Goal: Information Seeking & Learning: Learn about a topic

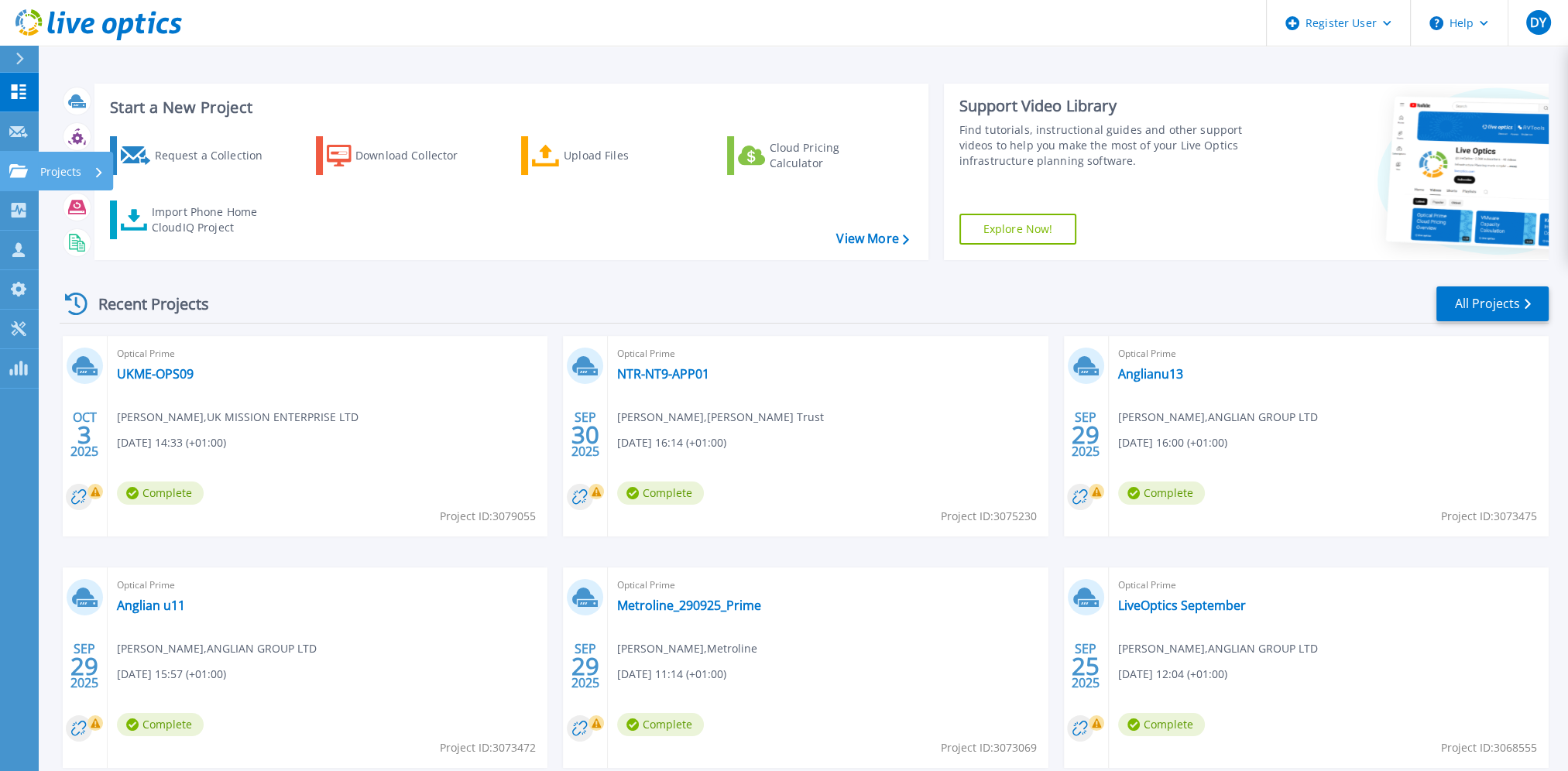
click at [54, 173] on p "Projects" at bounding box center [60, 171] width 41 height 40
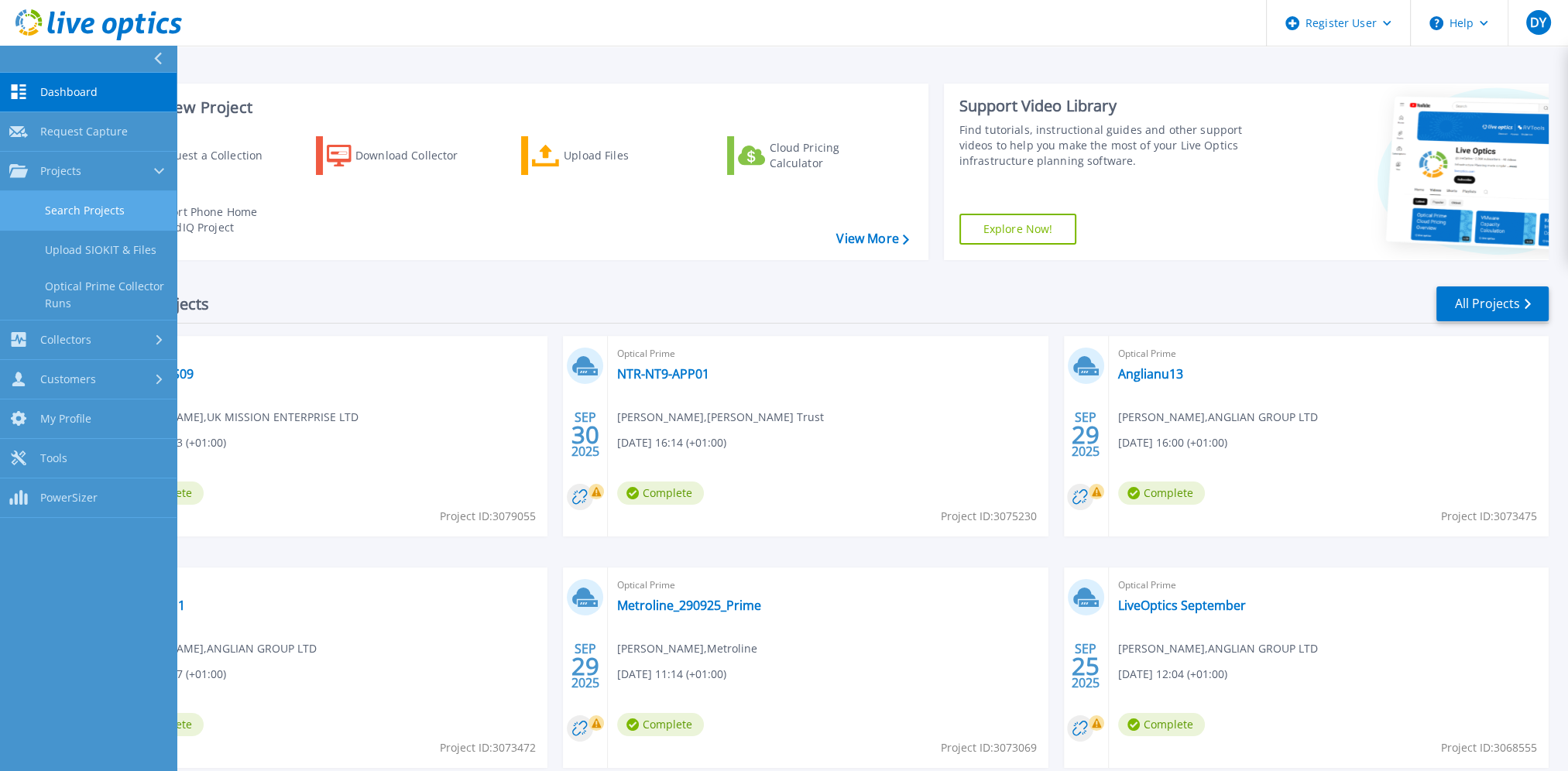
click at [88, 218] on link "Search Projects" at bounding box center [88, 211] width 177 height 39
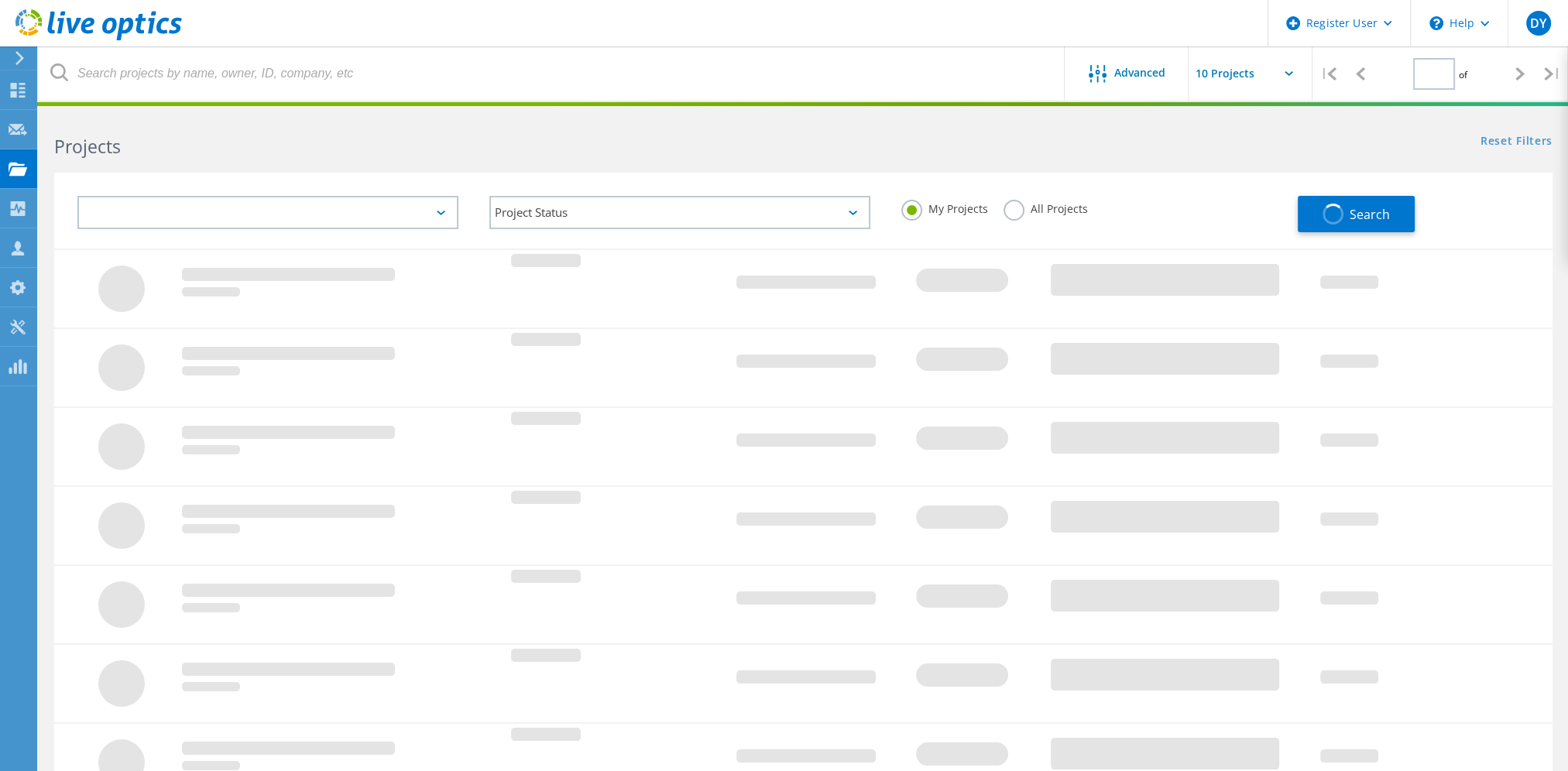
type input "1"
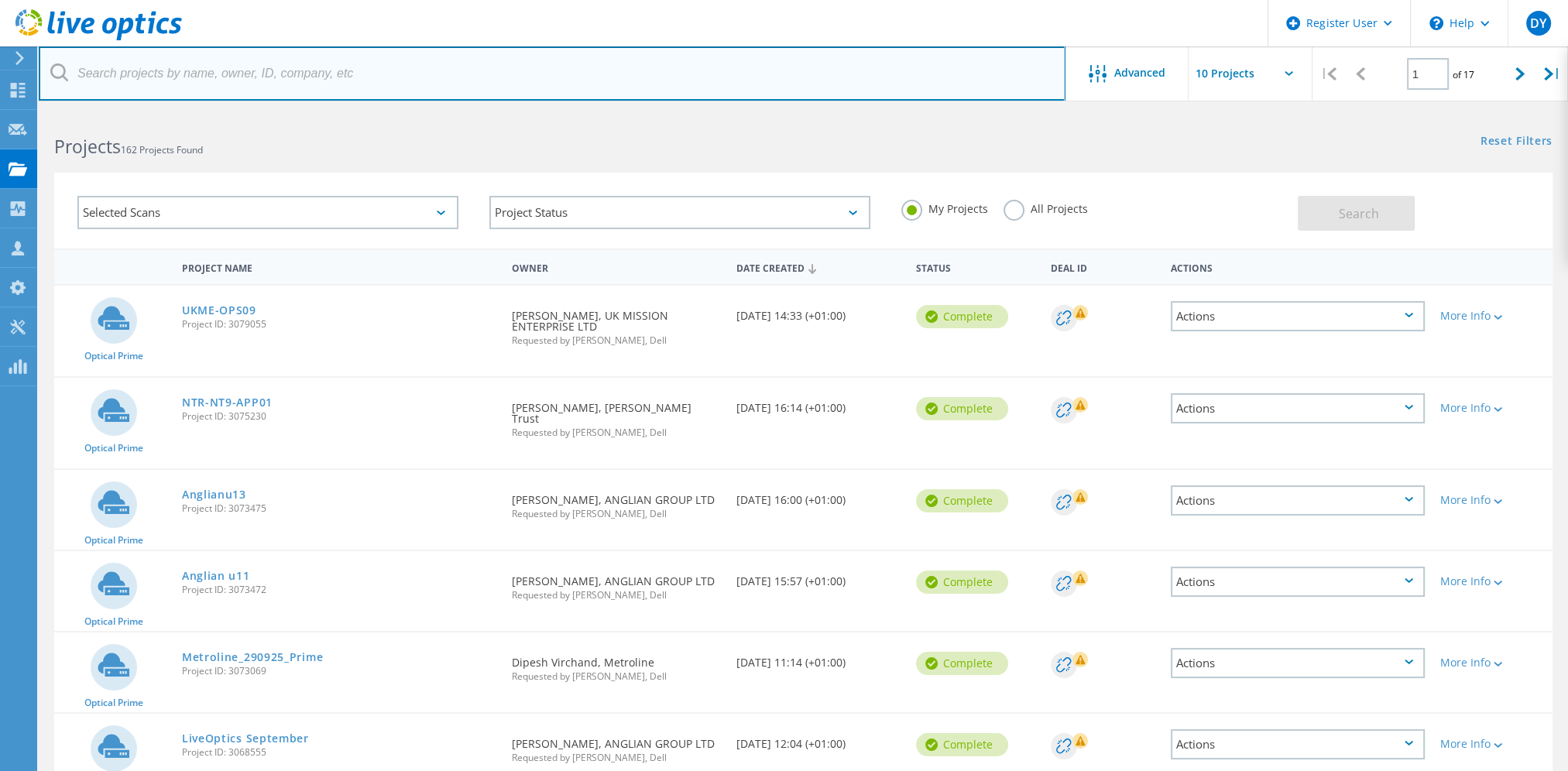
click at [299, 68] on input "text" at bounding box center [552, 74] width 1026 height 54
type input "numatic"
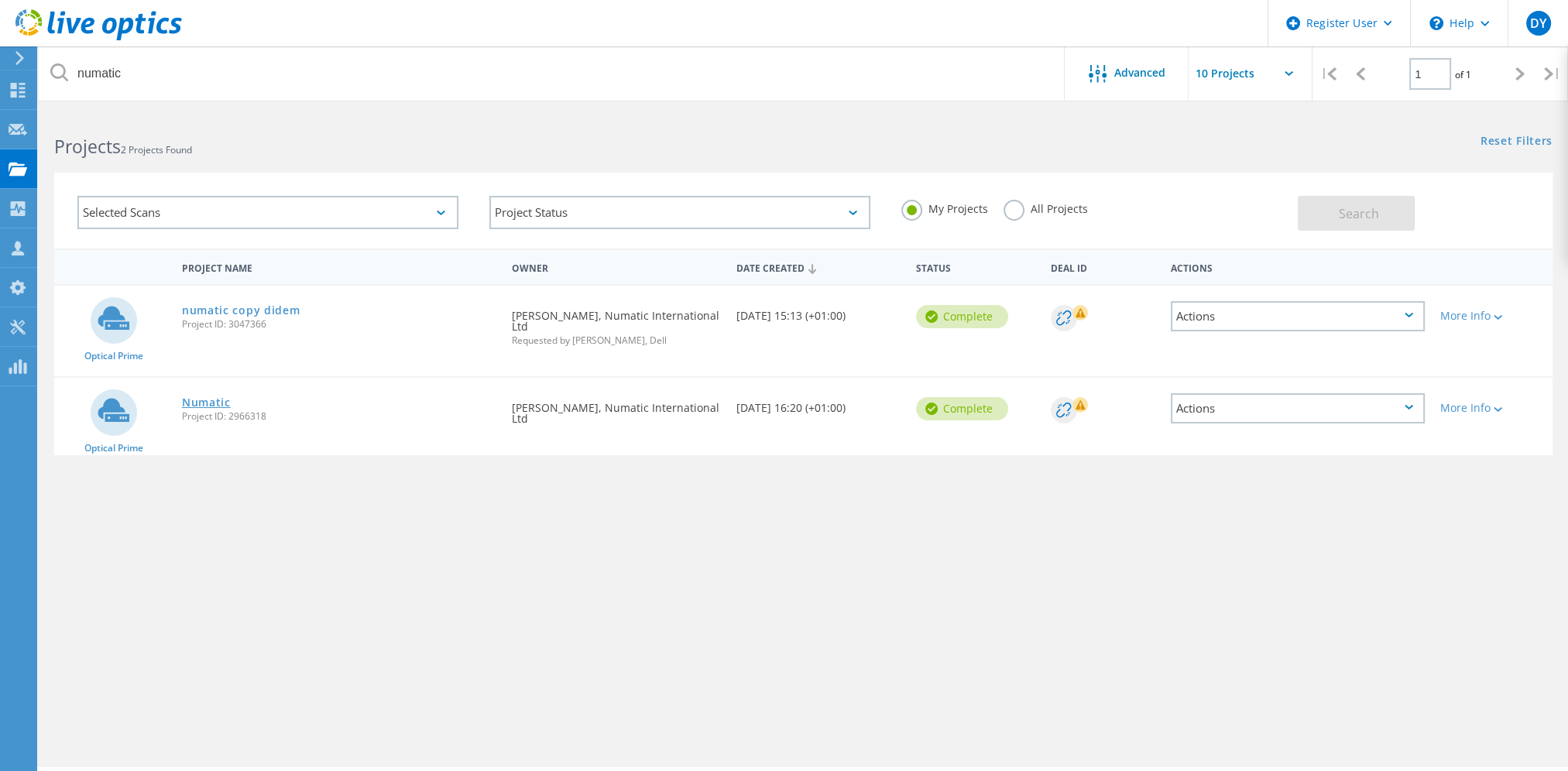
click at [202, 405] on link "Numatic" at bounding box center [206, 402] width 48 height 11
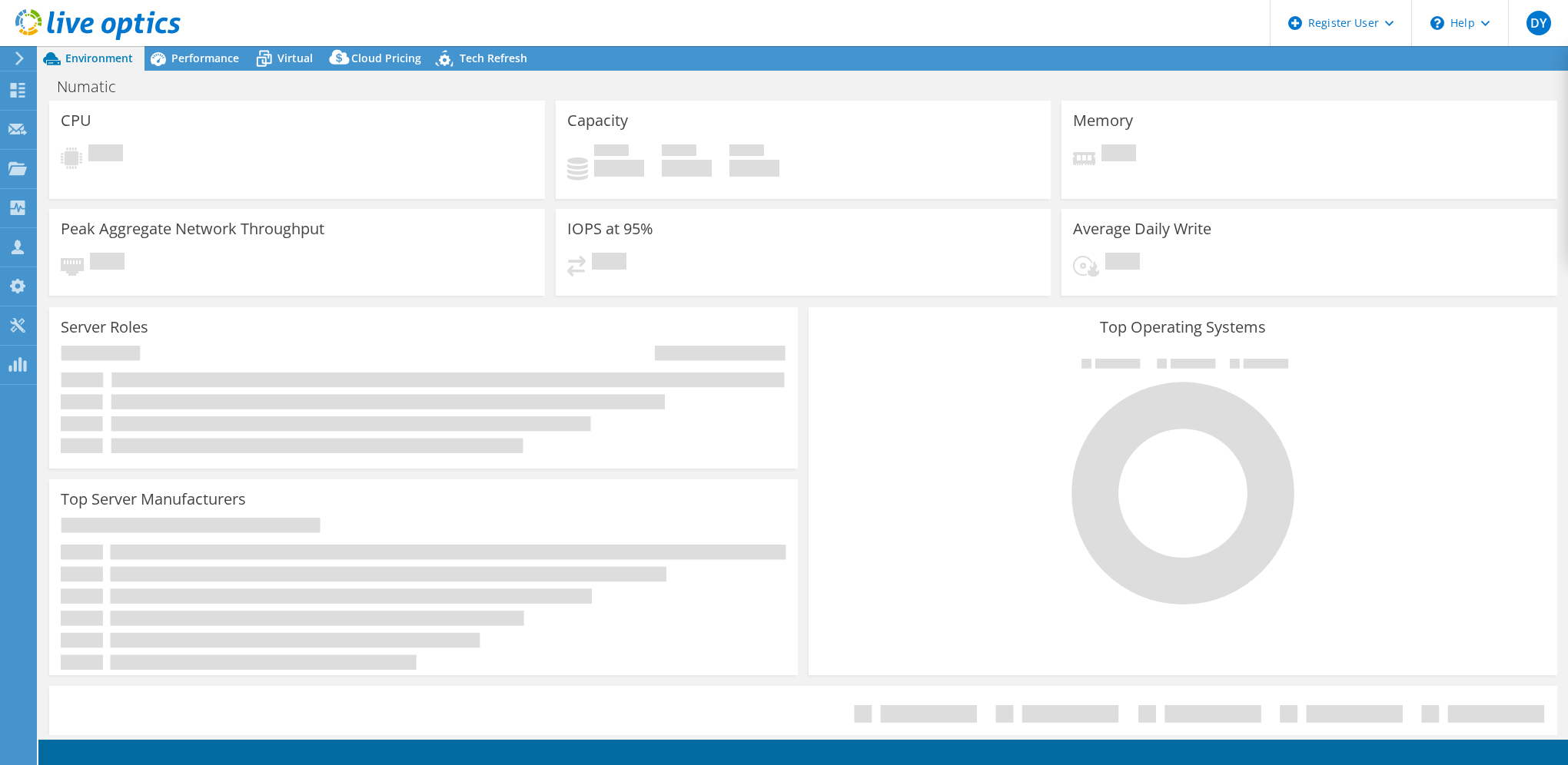
select select "EULondon"
select select "GBP"
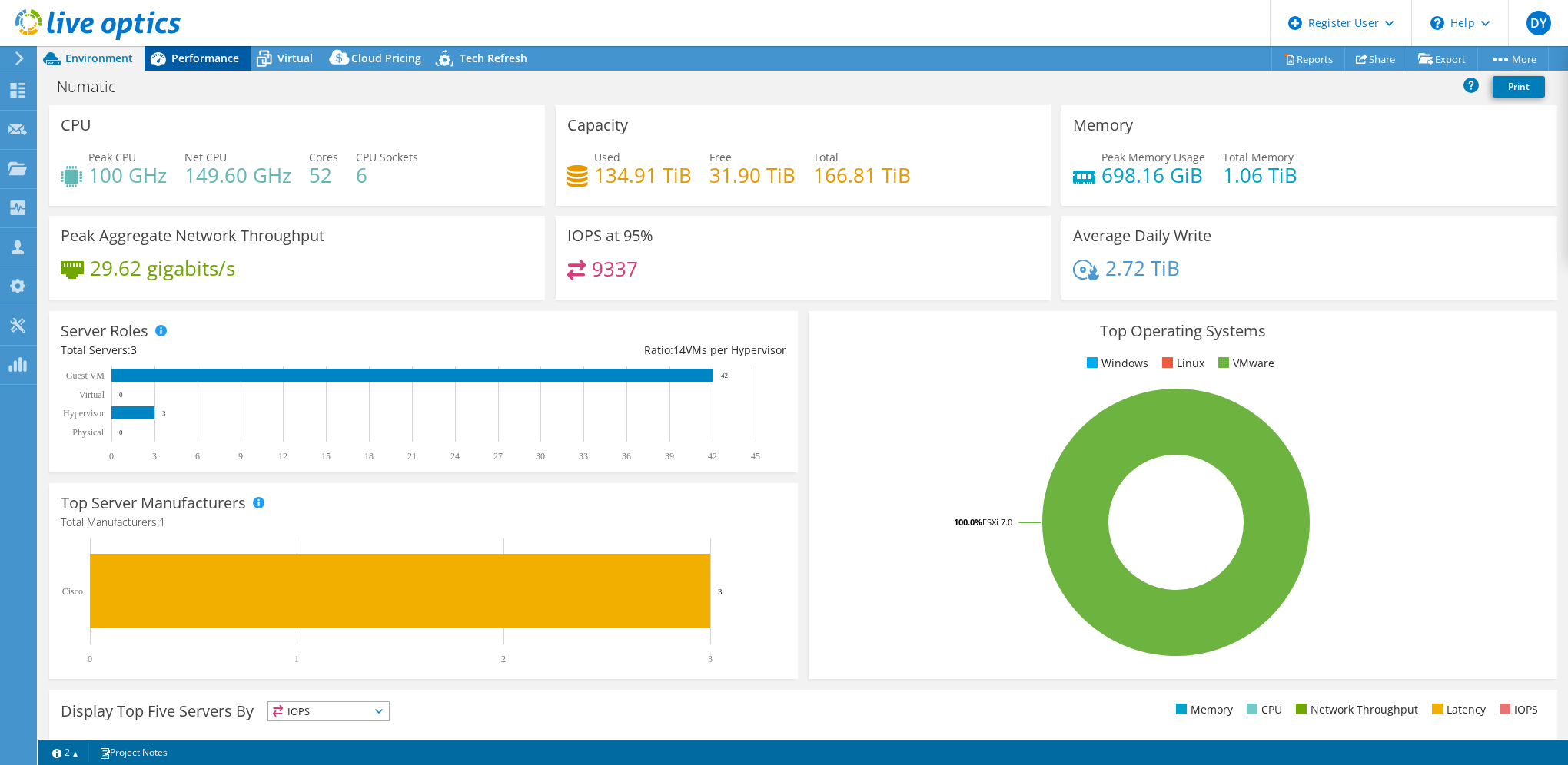
click at [197, 51] on span "Performance" at bounding box center [205, 57] width 68 height 14
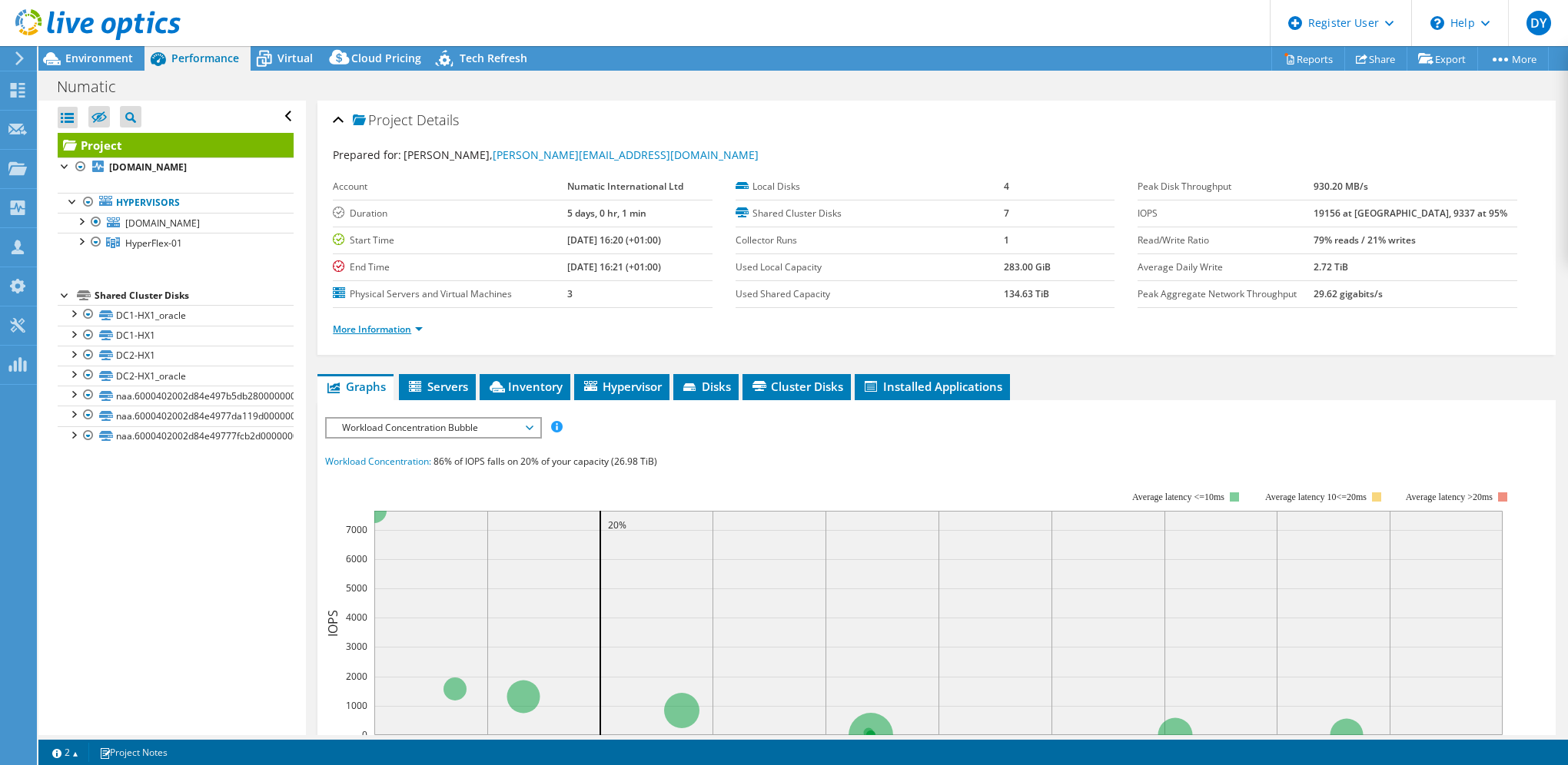
click at [412, 324] on link "More Information" at bounding box center [377, 328] width 90 height 13
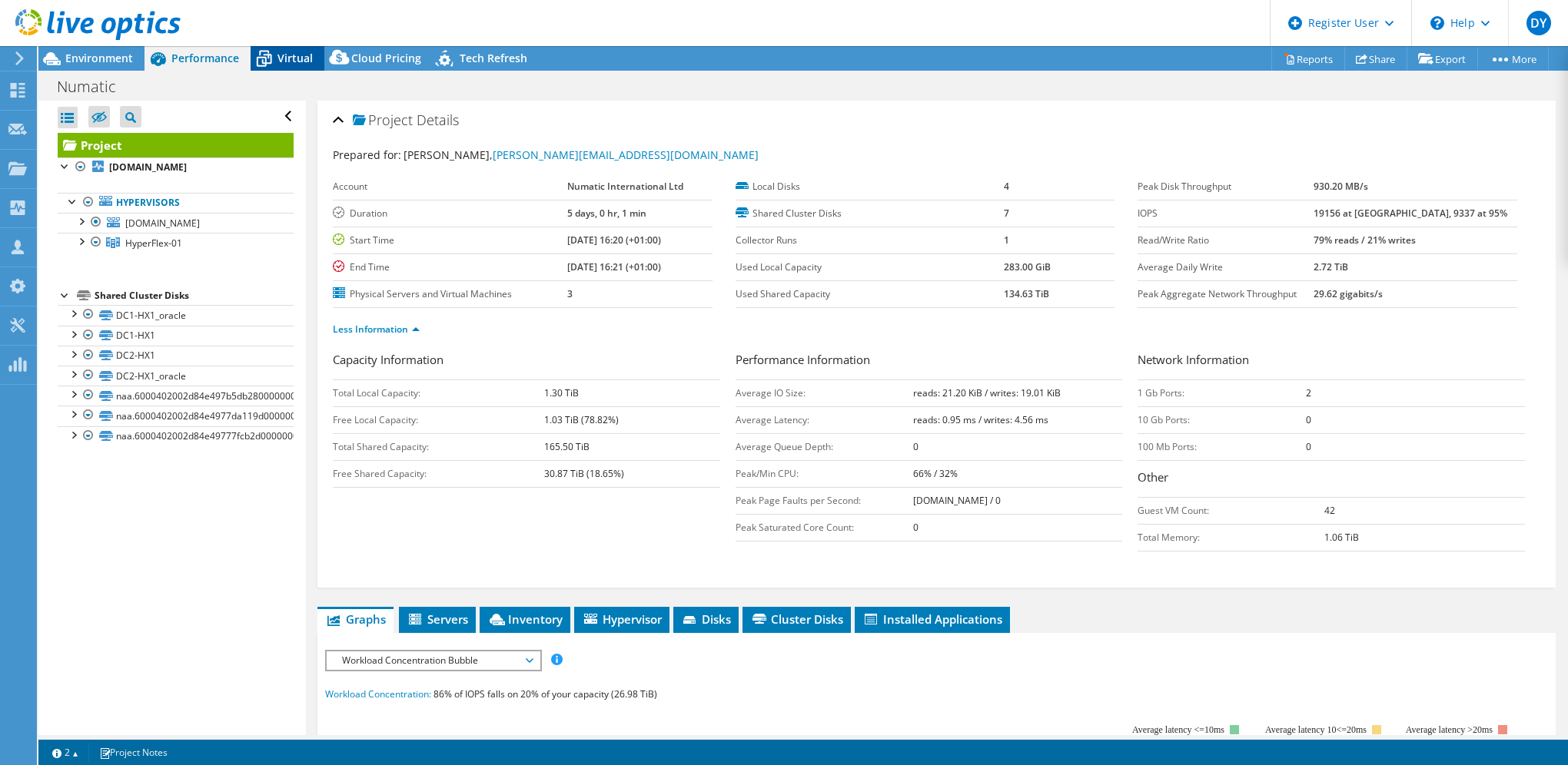
click at [288, 56] on span "Virtual" at bounding box center [295, 57] width 35 height 14
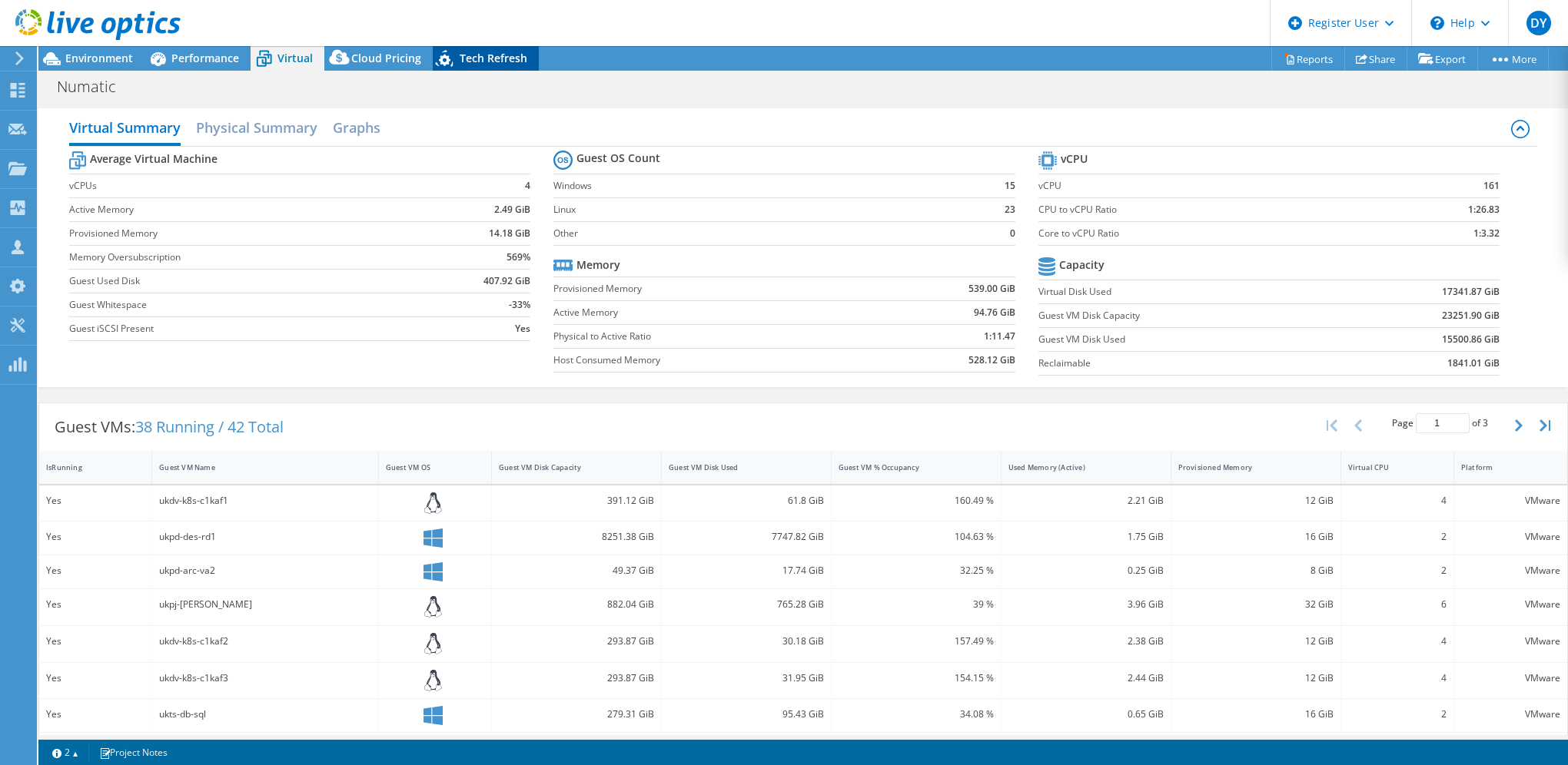
click at [491, 60] on span "Tech Refresh" at bounding box center [494, 57] width 68 height 14
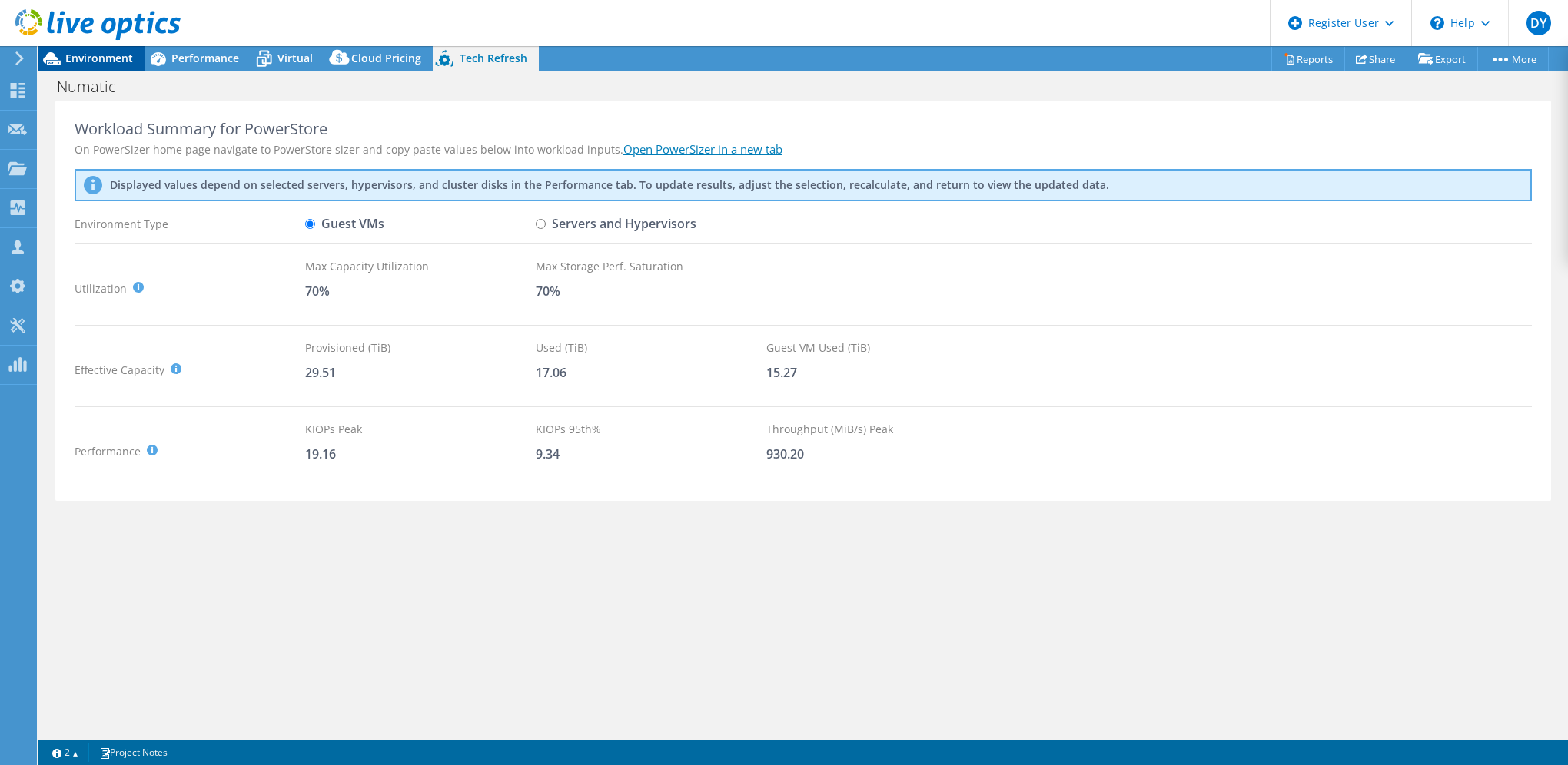
click at [92, 55] on span "Environment" at bounding box center [99, 57] width 68 height 14
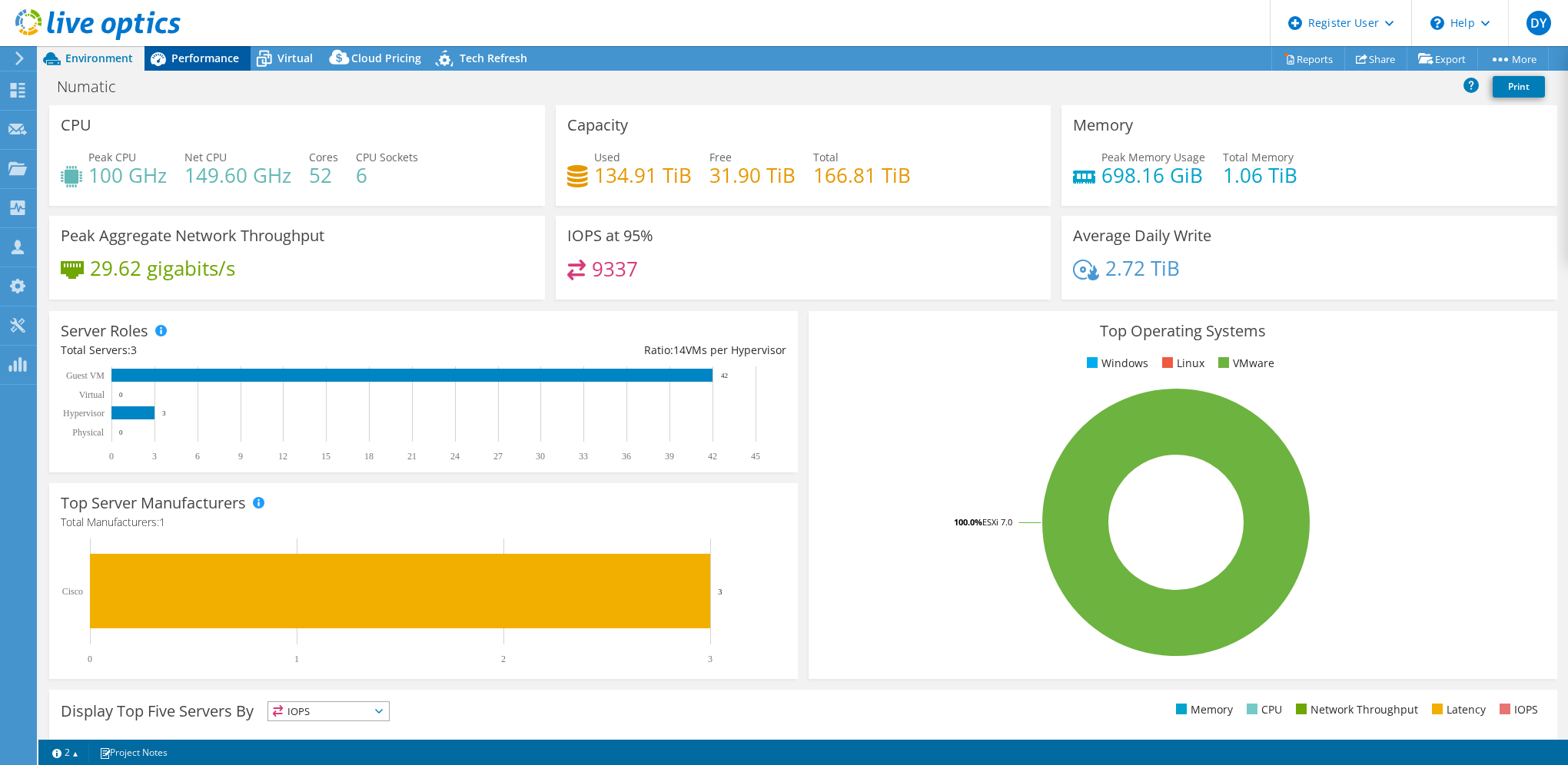
click at [202, 63] on span "Performance" at bounding box center [205, 57] width 68 height 14
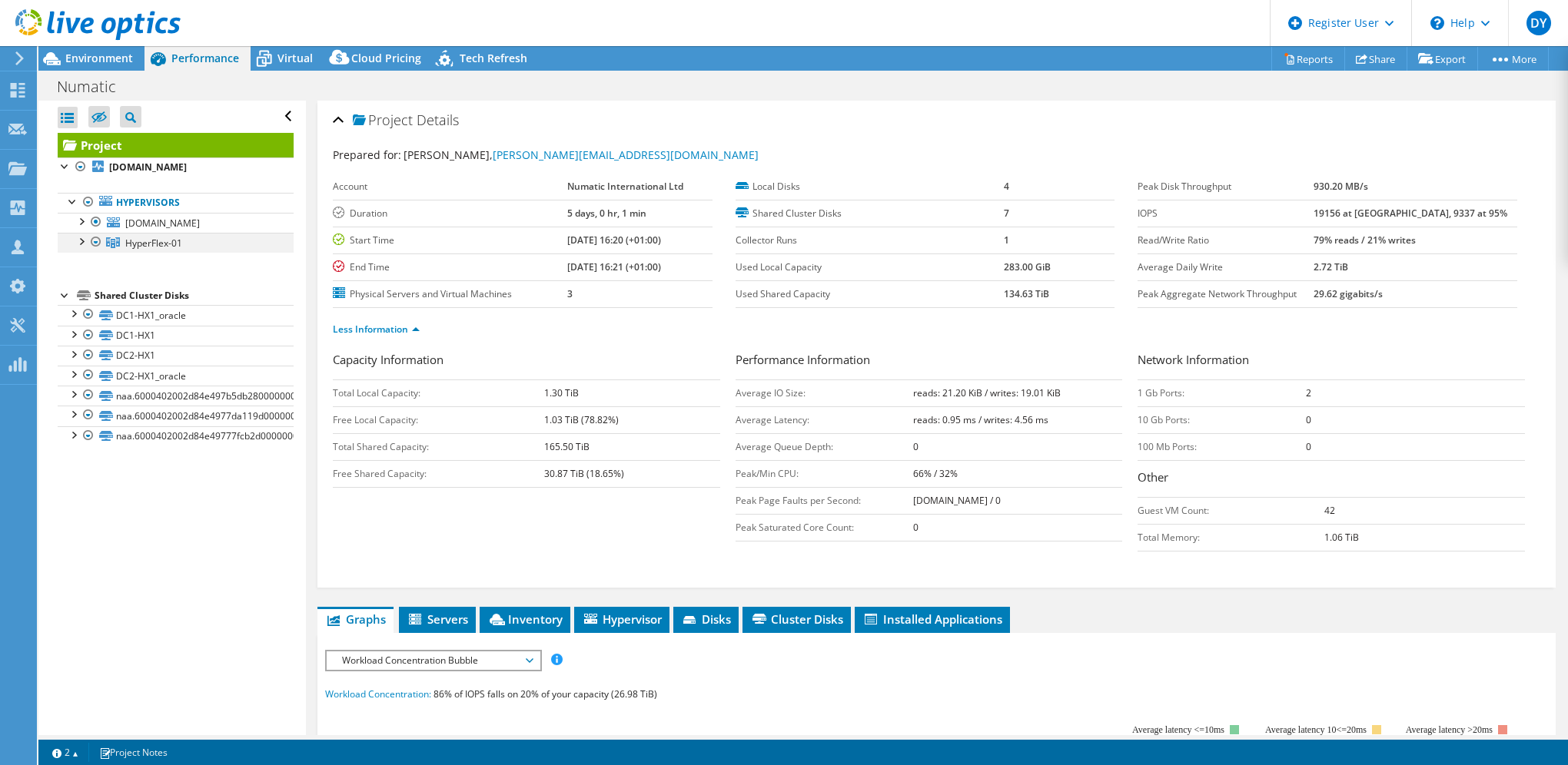
click at [90, 251] on div at bounding box center [96, 242] width 15 height 19
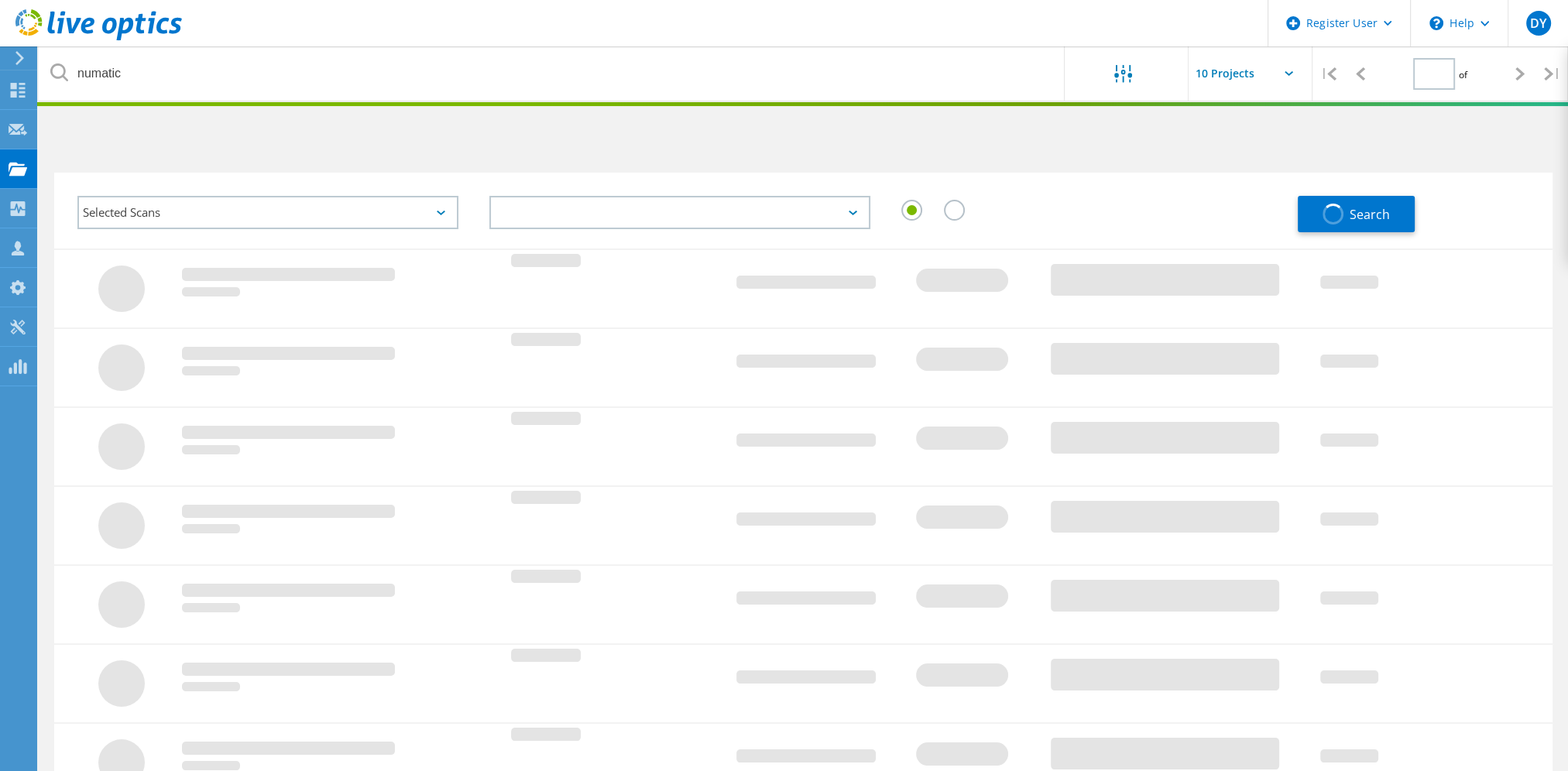
type input "1"
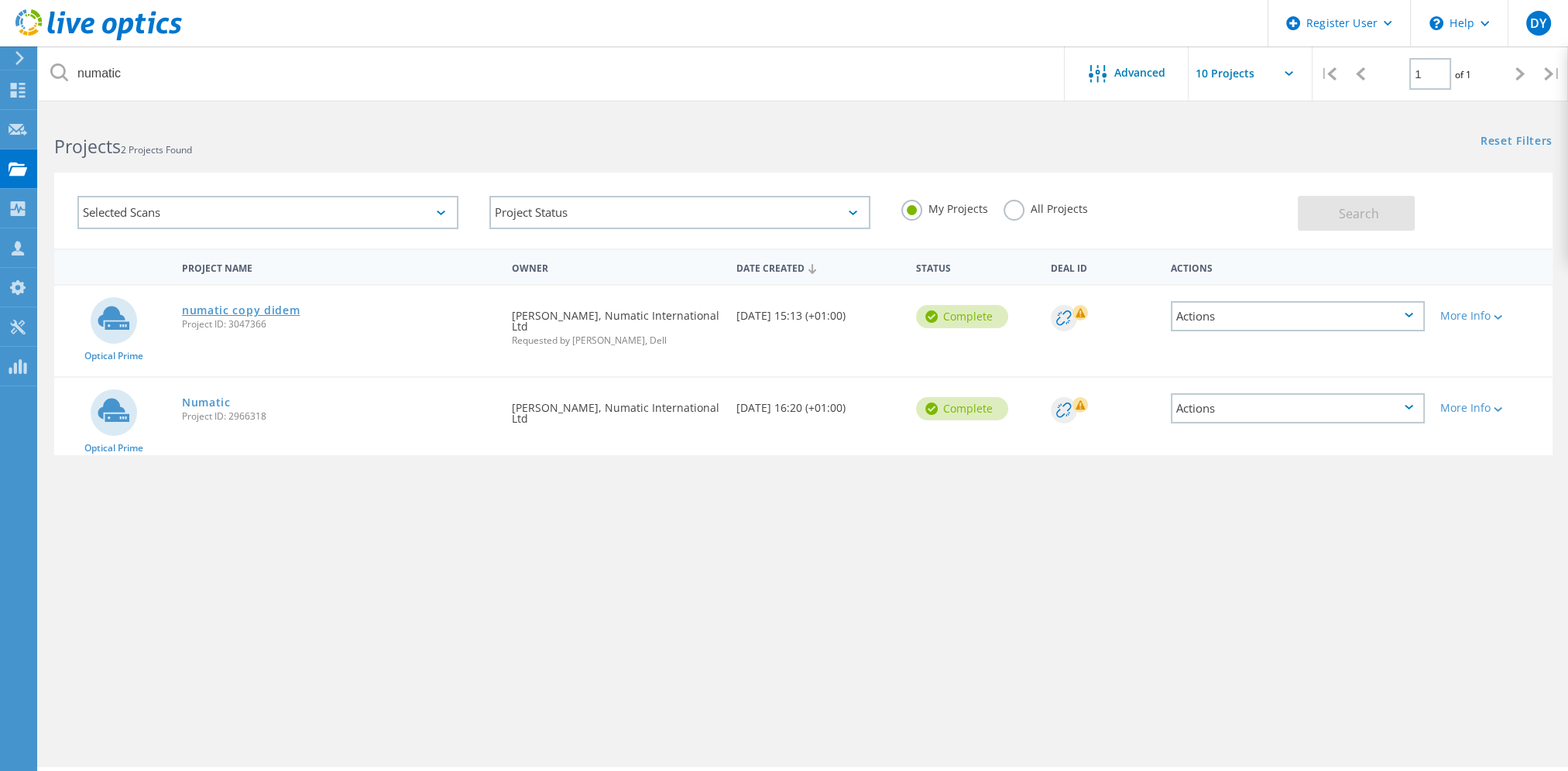
click at [212, 310] on link "numatic copy didem" at bounding box center [241, 310] width 118 height 11
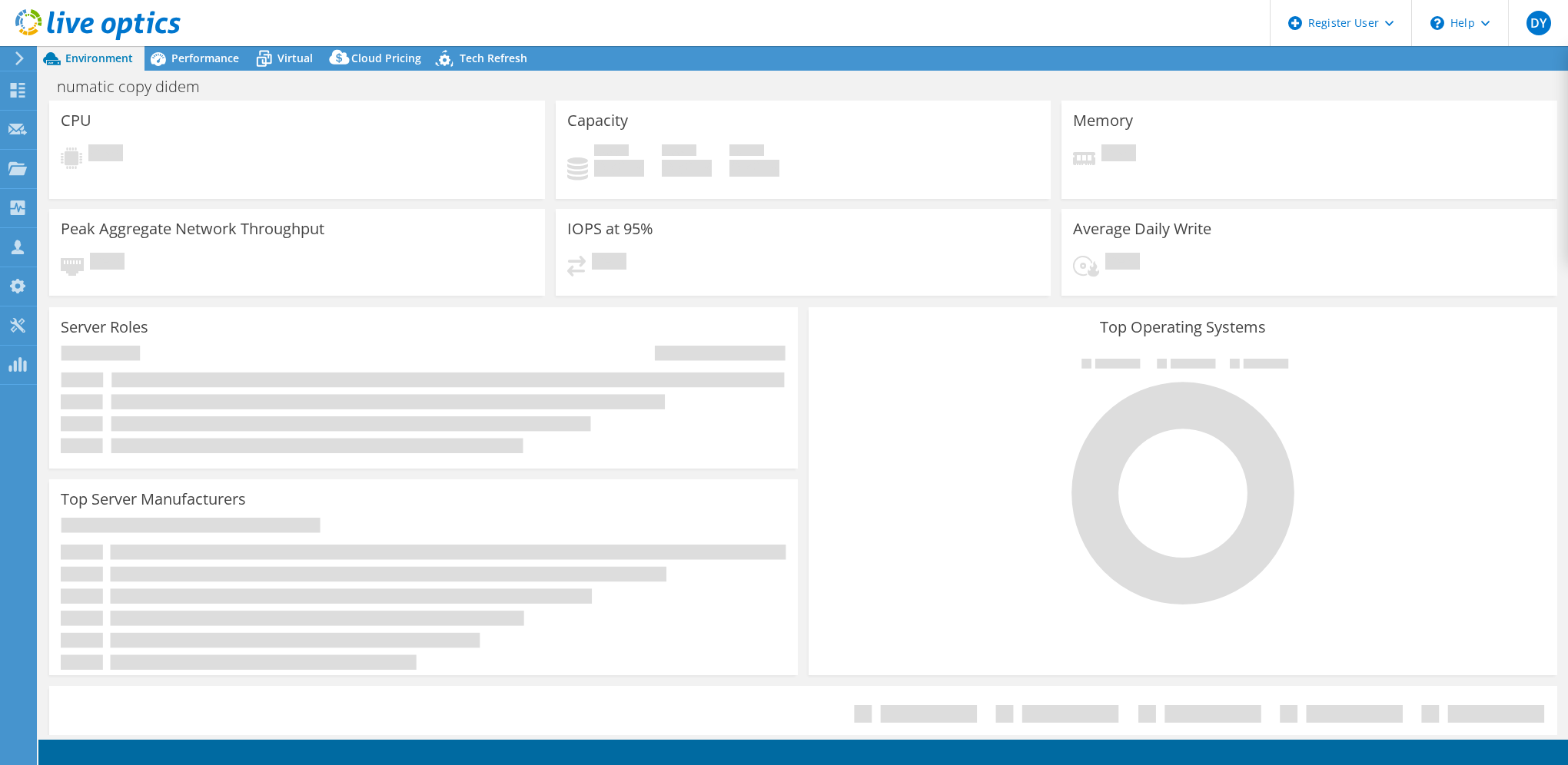
select select "USD"
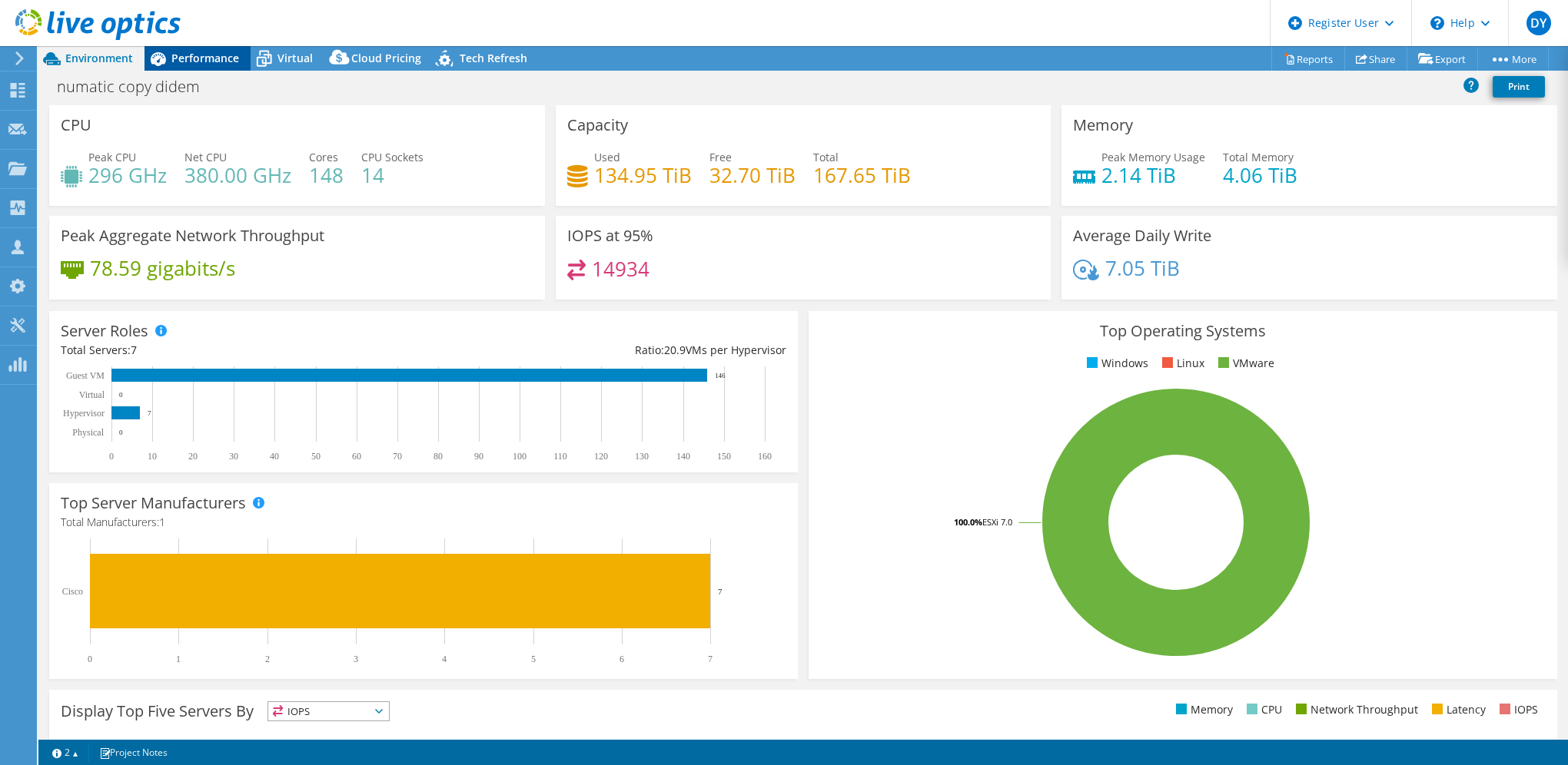
click at [219, 63] on span "Performance" at bounding box center [205, 57] width 68 height 14
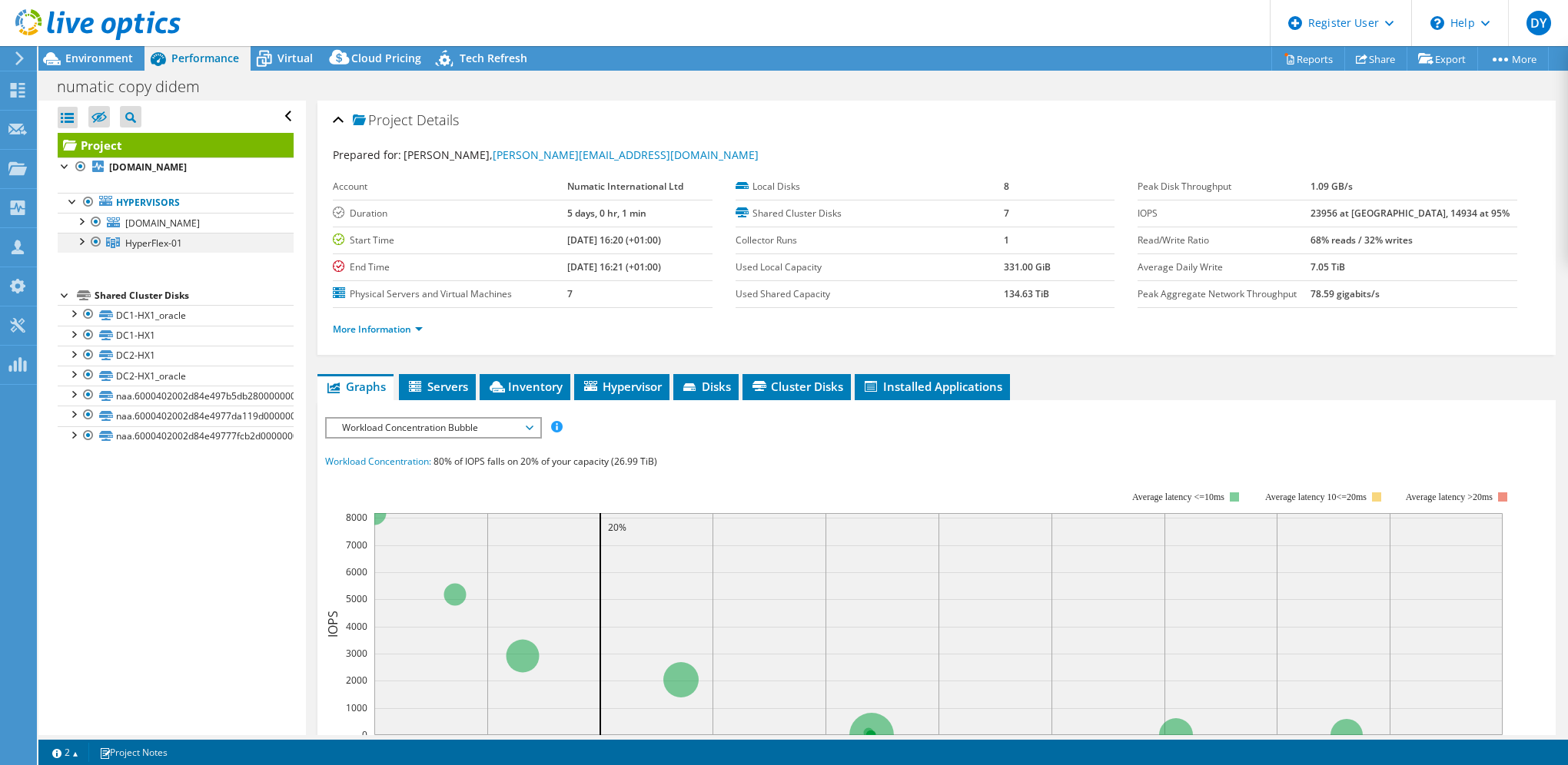
click at [83, 248] on div at bounding box center [81, 240] width 15 height 15
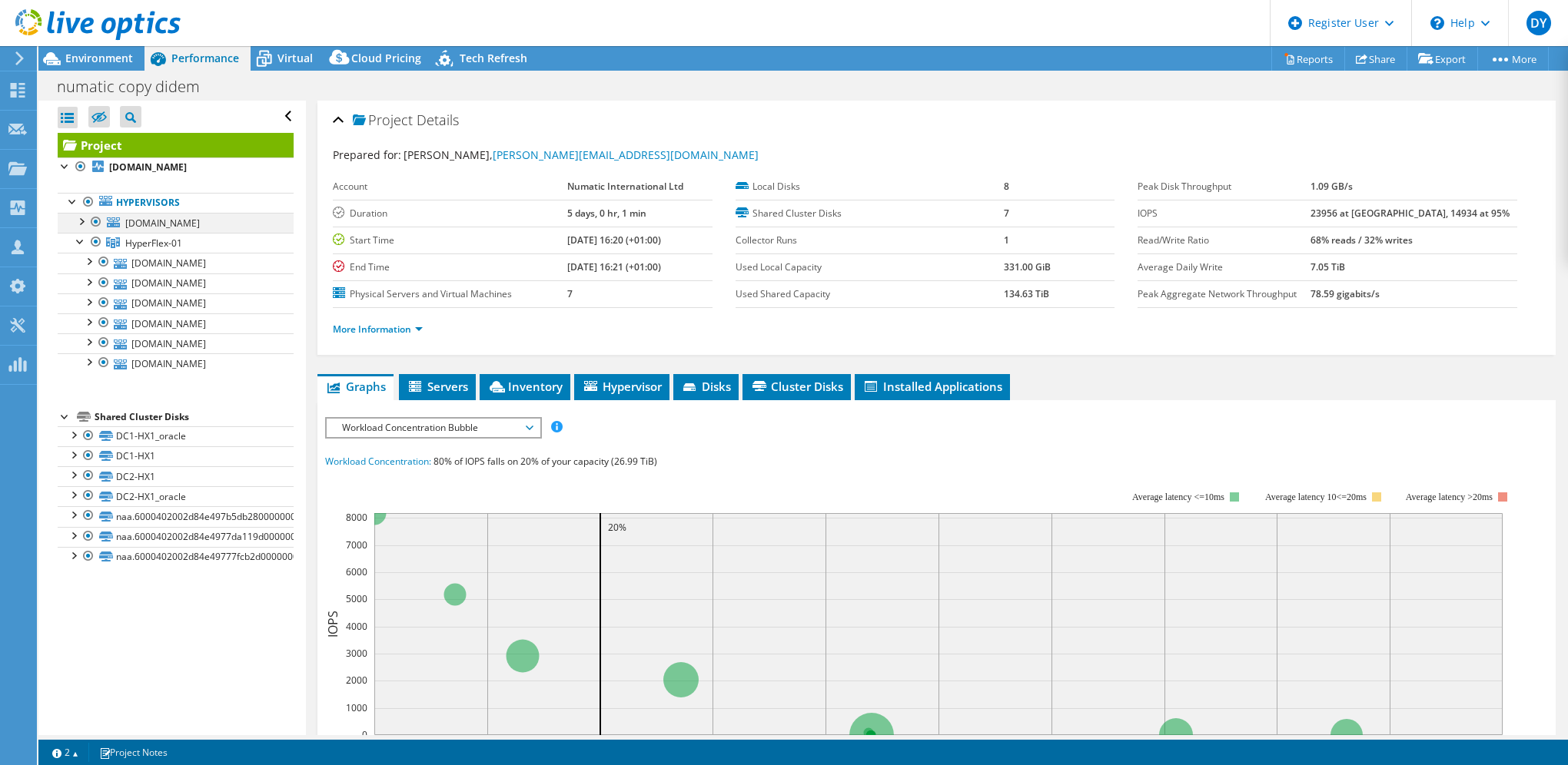
click at [80, 226] on div at bounding box center [81, 220] width 15 height 15
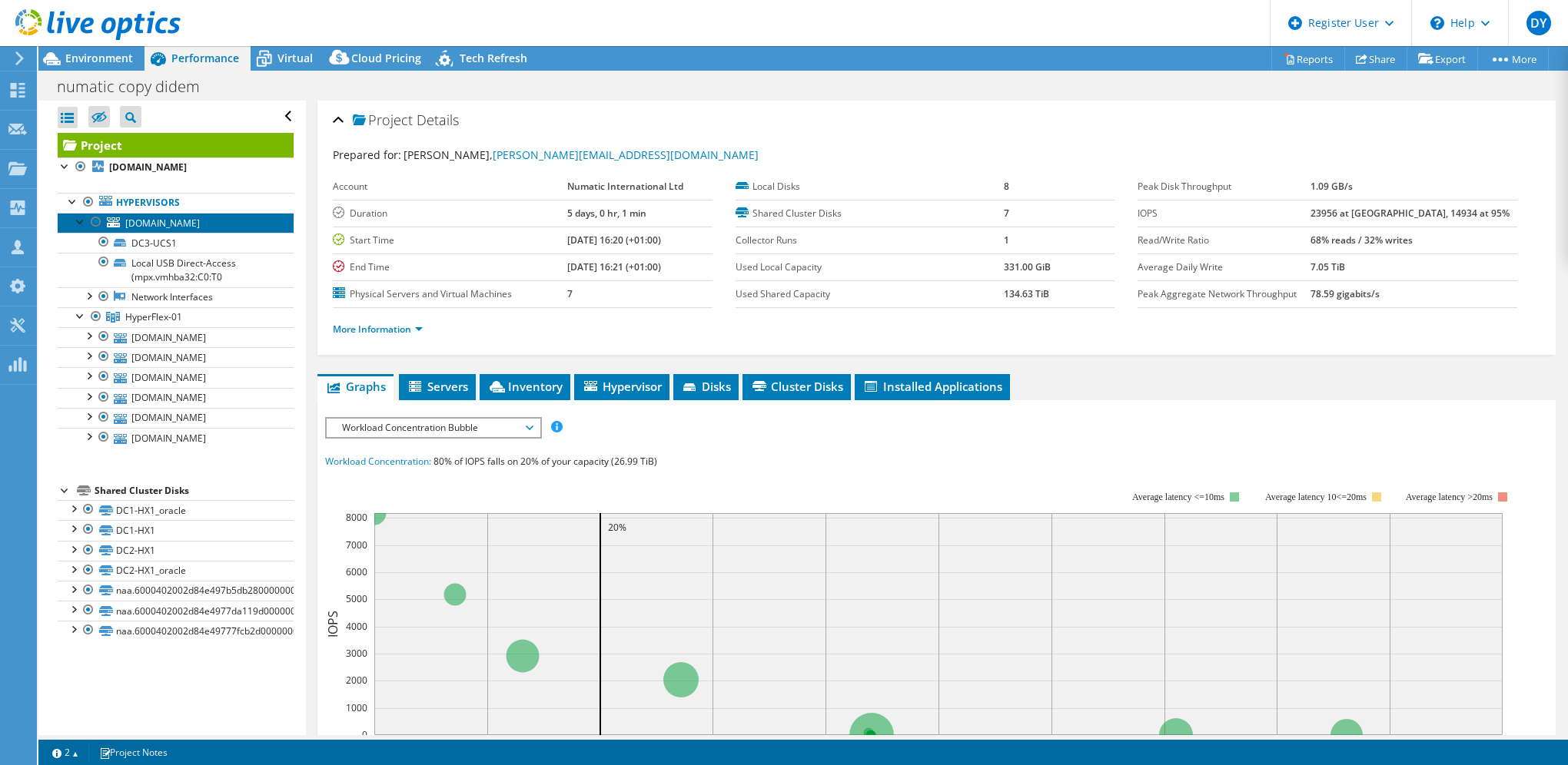
click at [158, 229] on span "[DOMAIN_NAME]" at bounding box center [162, 223] width 74 height 13
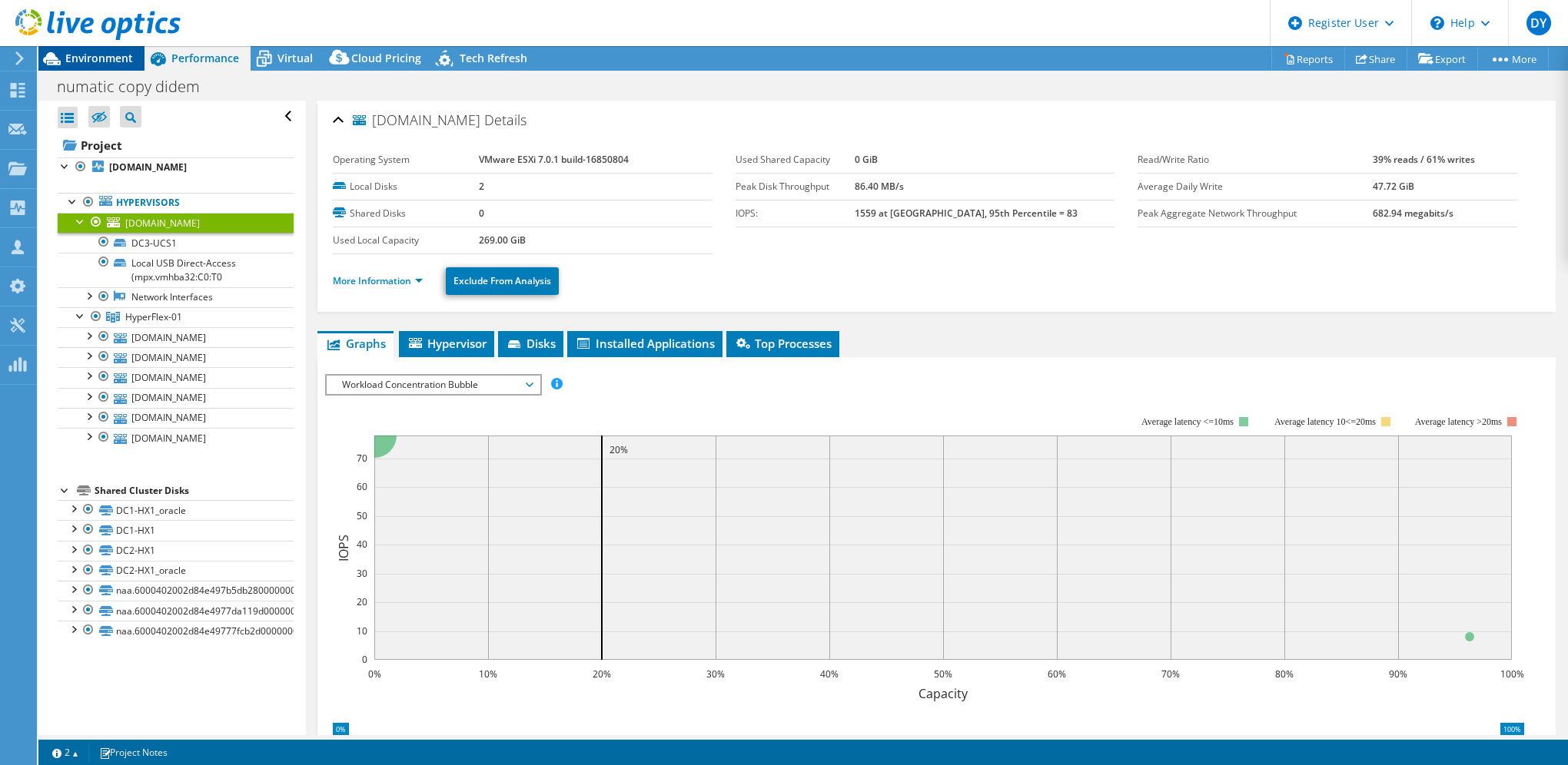
click at [82, 62] on span "Environment" at bounding box center [99, 57] width 68 height 14
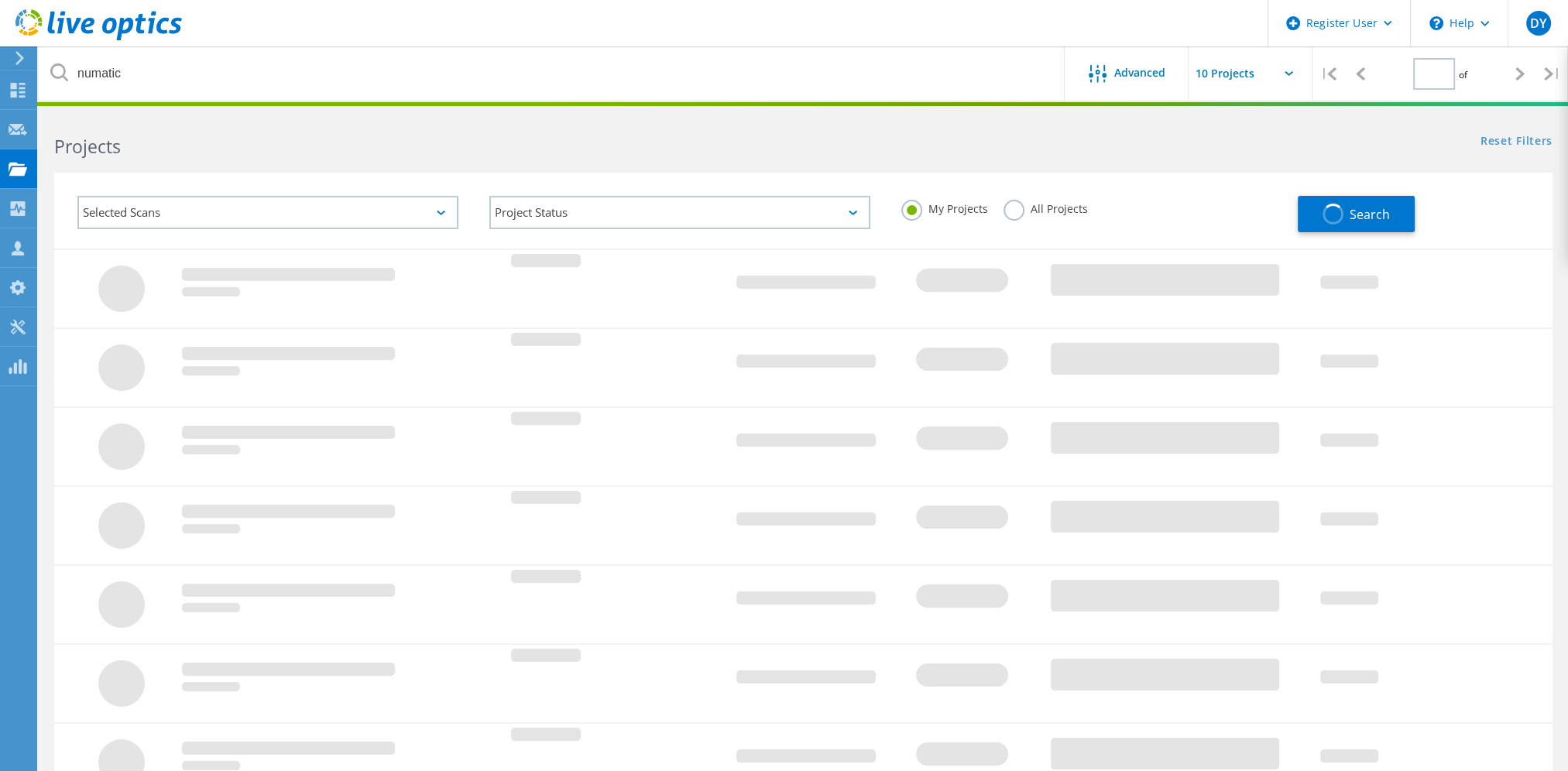
type input "1"
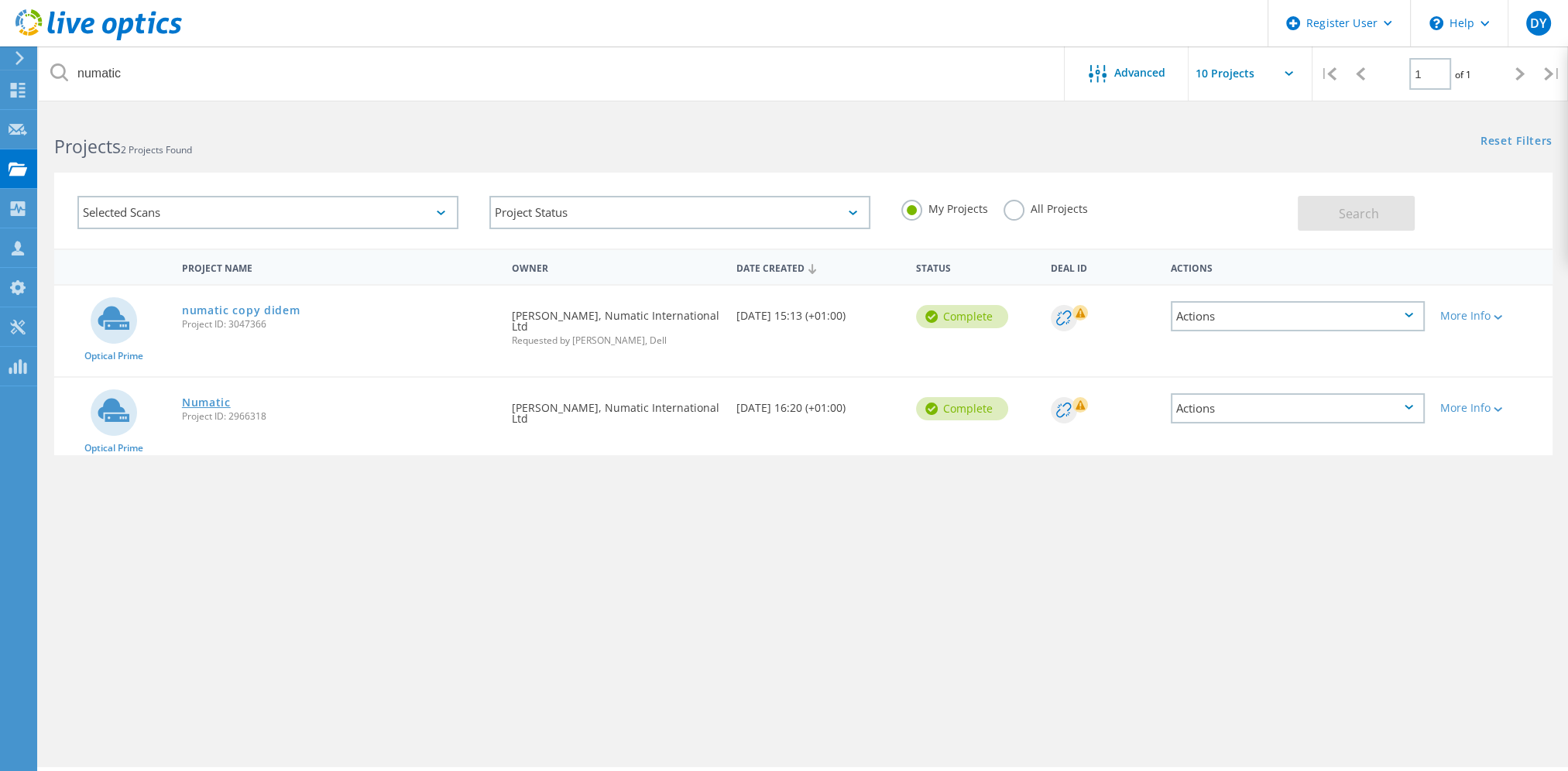
click at [202, 402] on link "Numatic" at bounding box center [206, 402] width 48 height 11
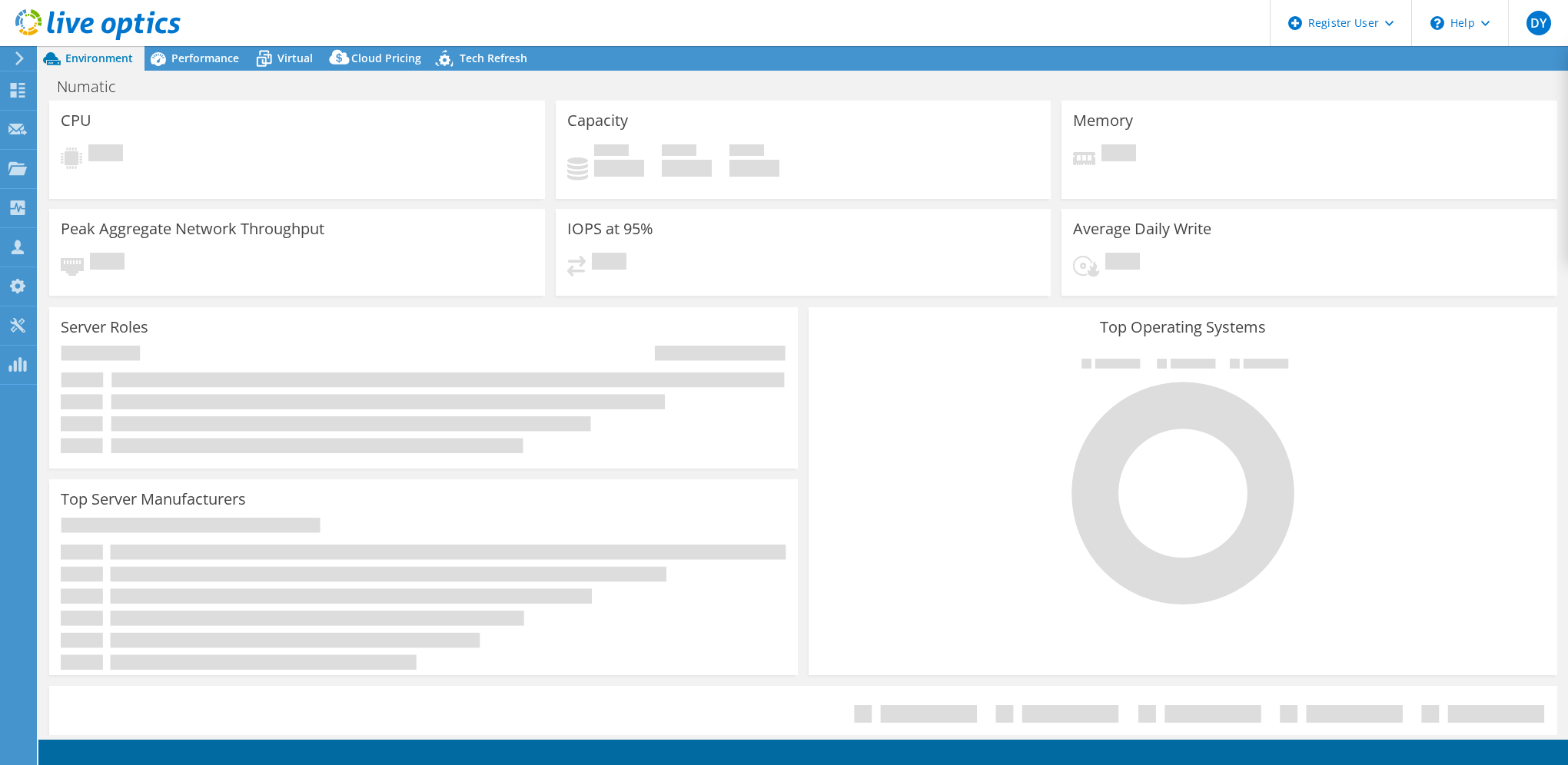
select select "USD"
select select "EULondon"
select select "GBP"
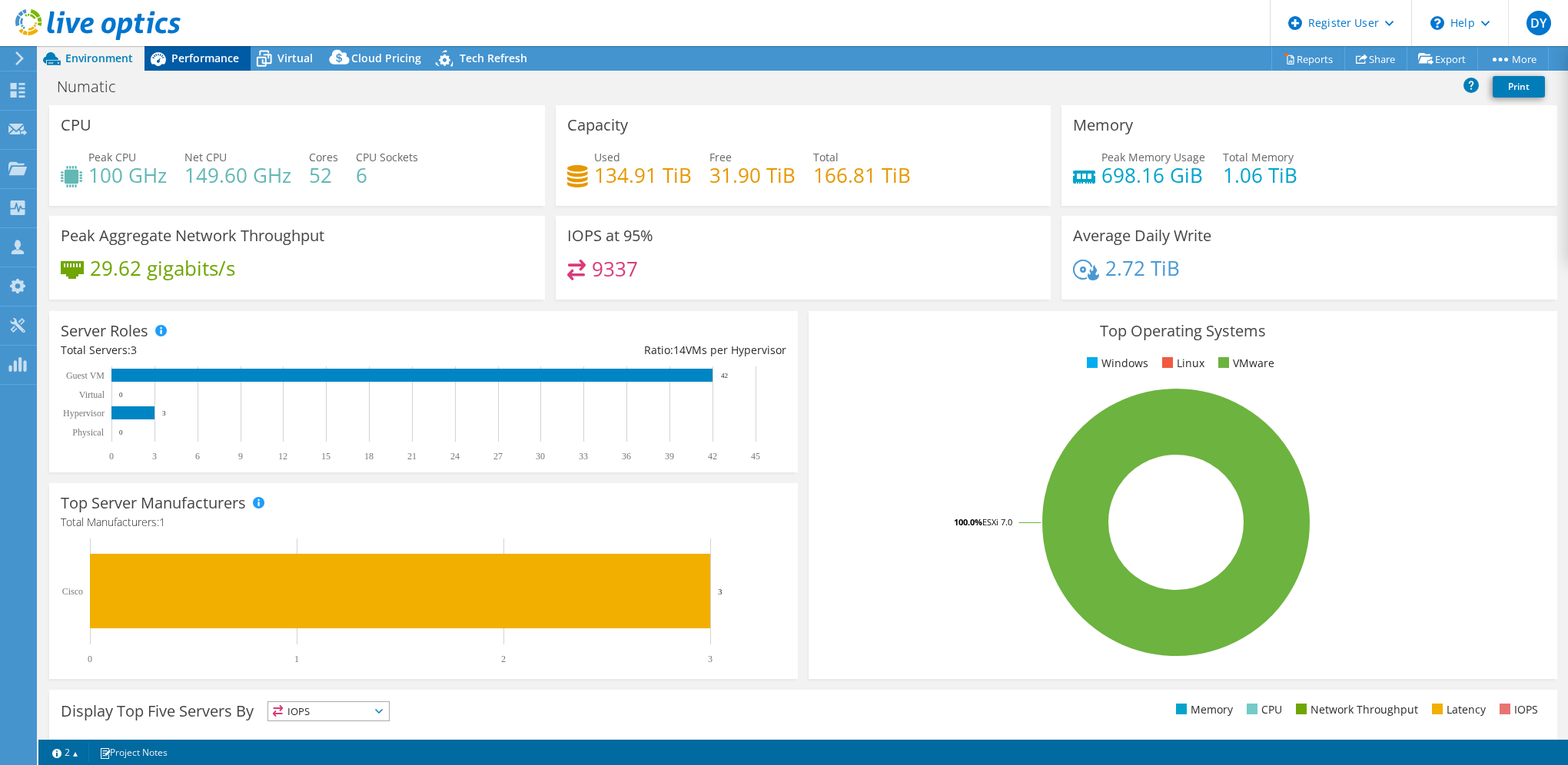
click at [212, 54] on span "Performance" at bounding box center [205, 57] width 68 height 14
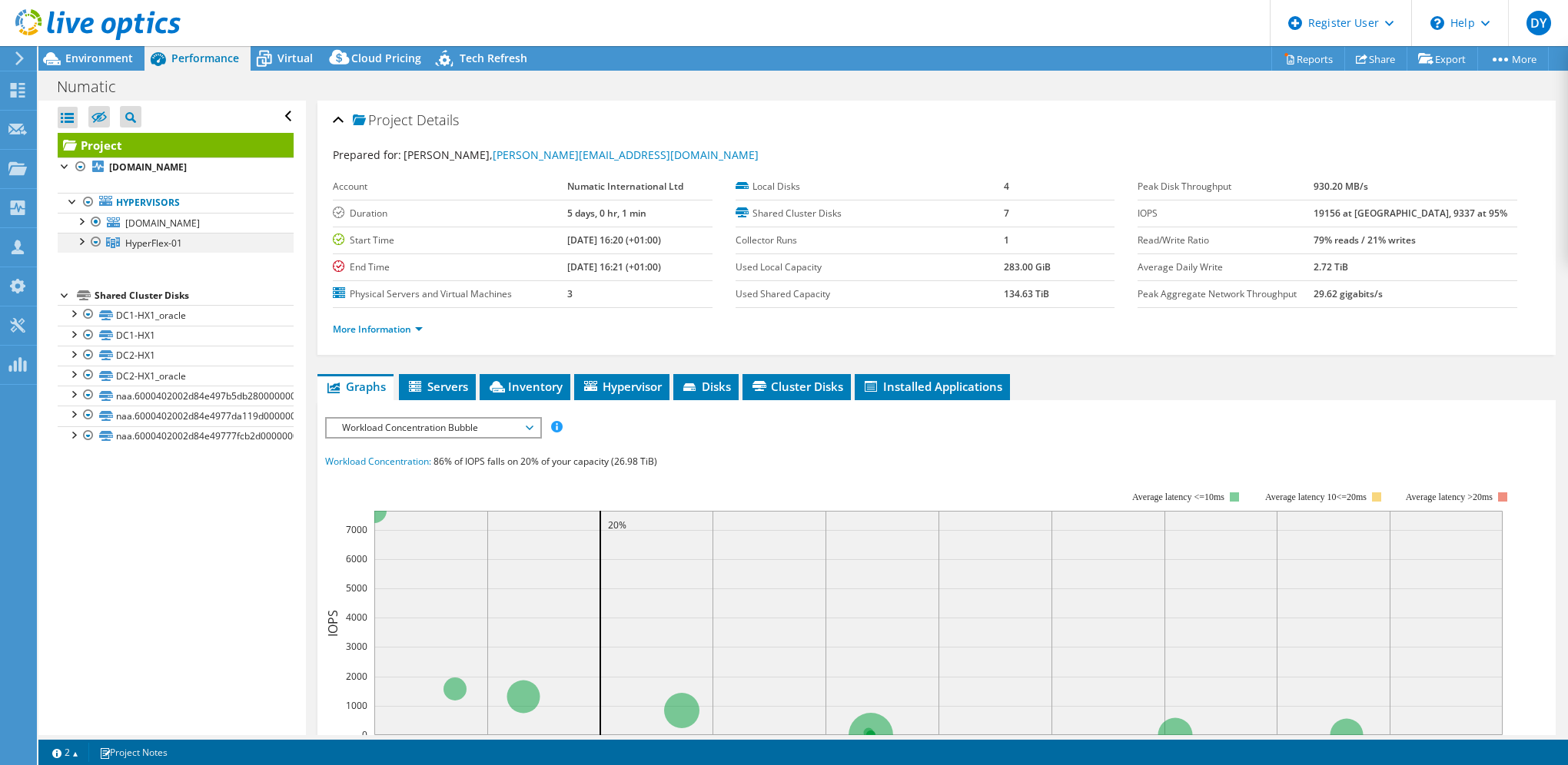
click at [80, 248] on div at bounding box center [81, 240] width 15 height 15
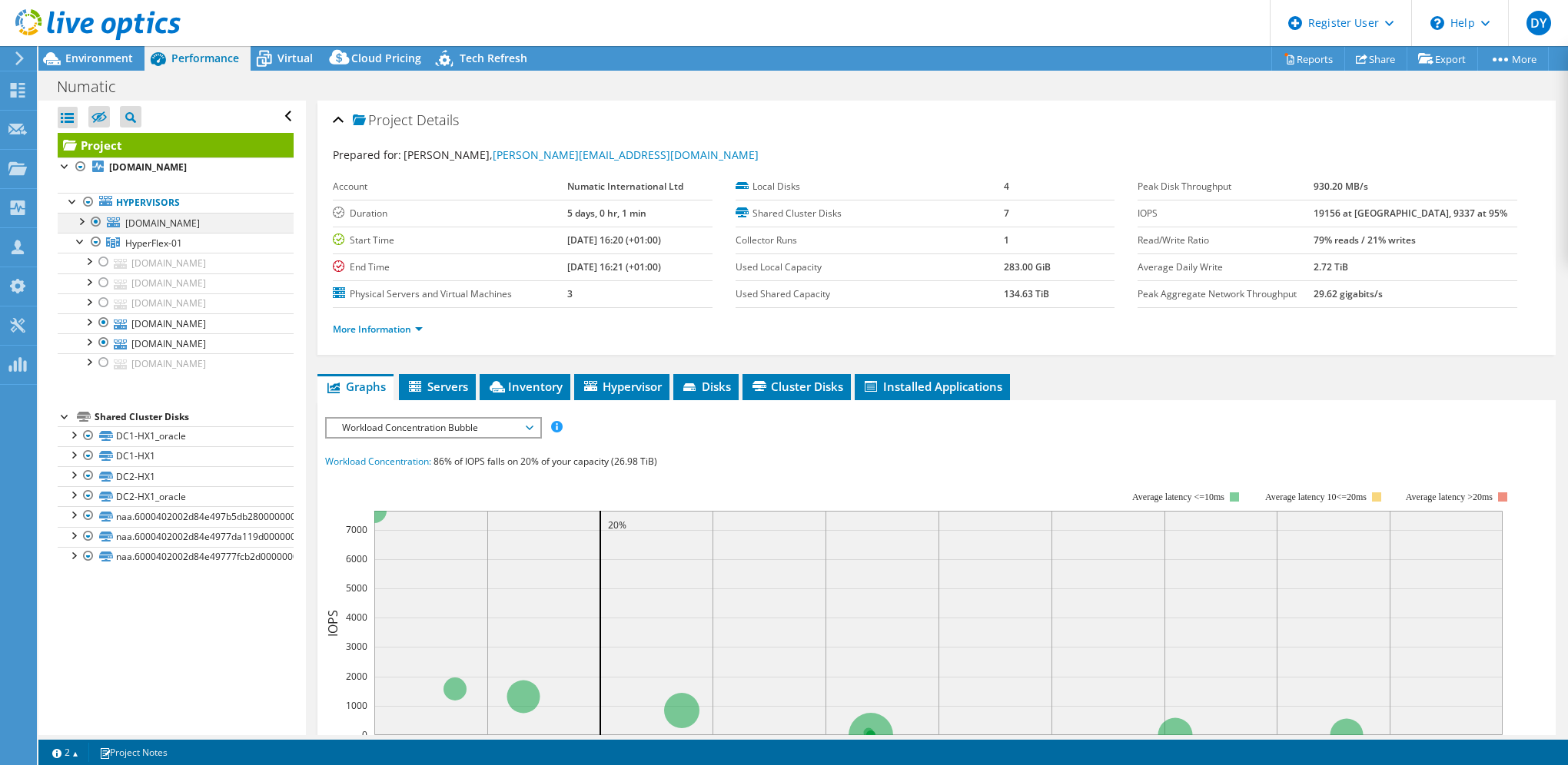
click at [82, 221] on div at bounding box center [81, 220] width 15 height 15
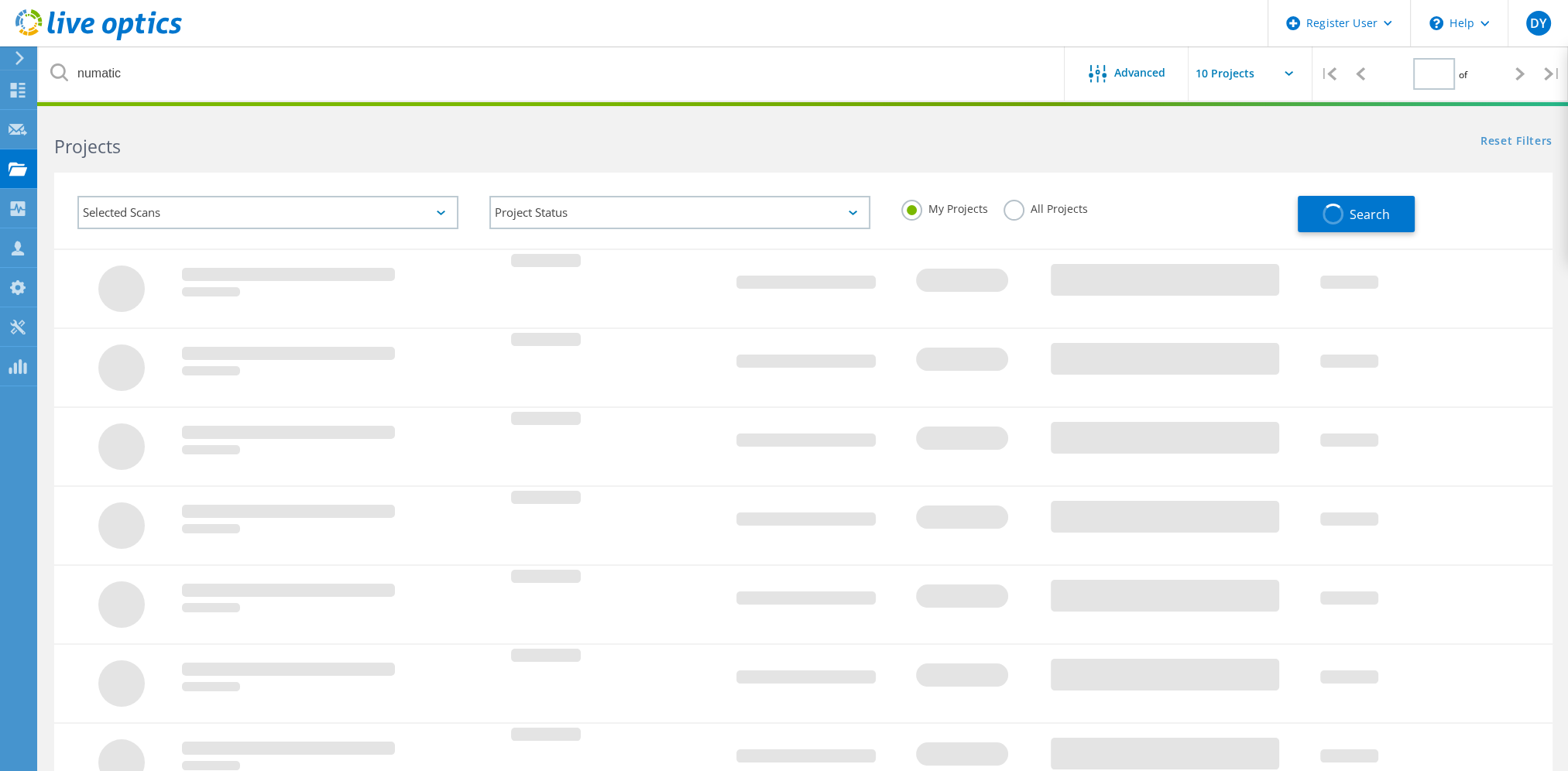
type input "1"
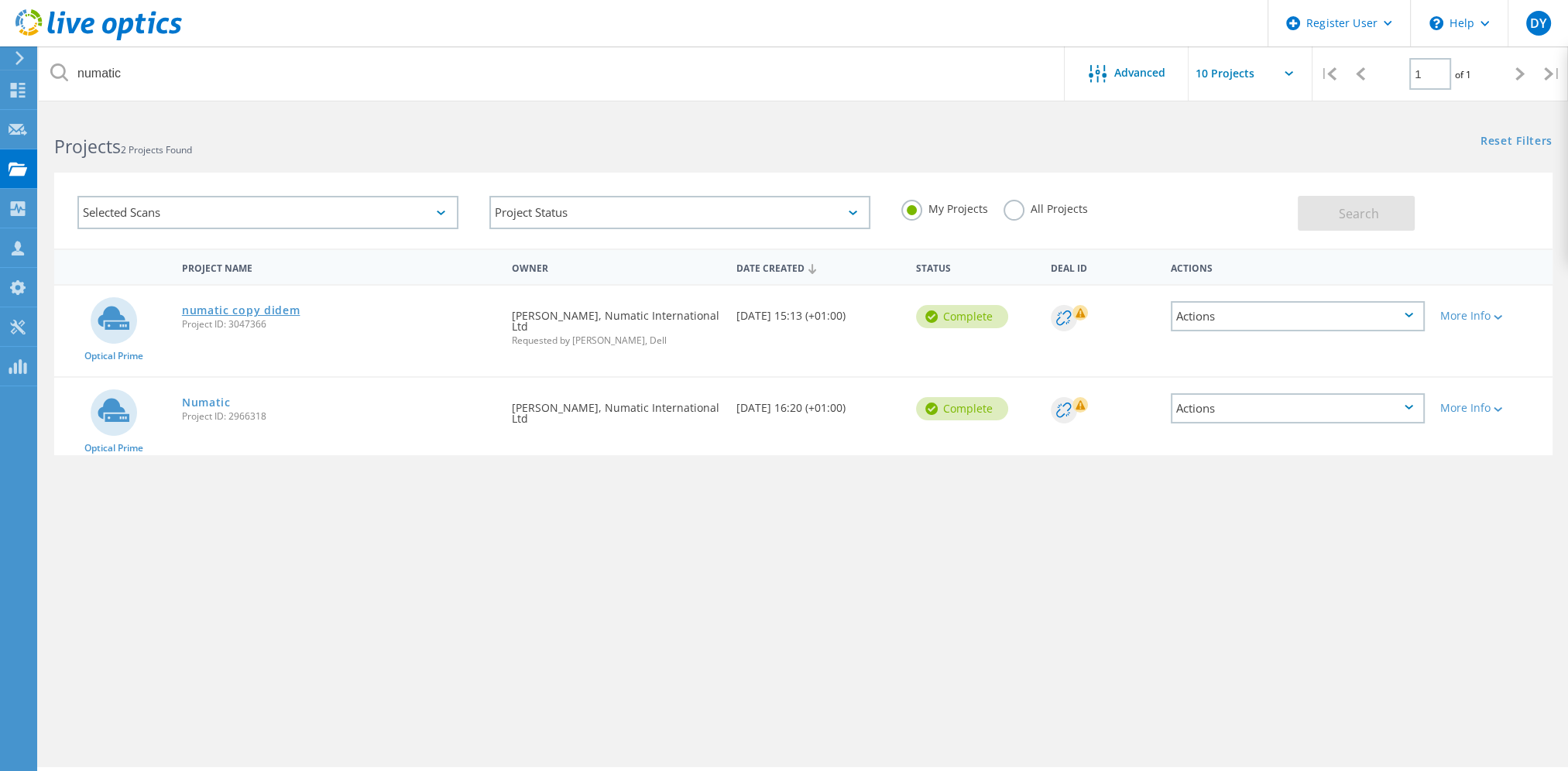
click at [245, 307] on link "numatic copy didem" at bounding box center [241, 310] width 118 height 11
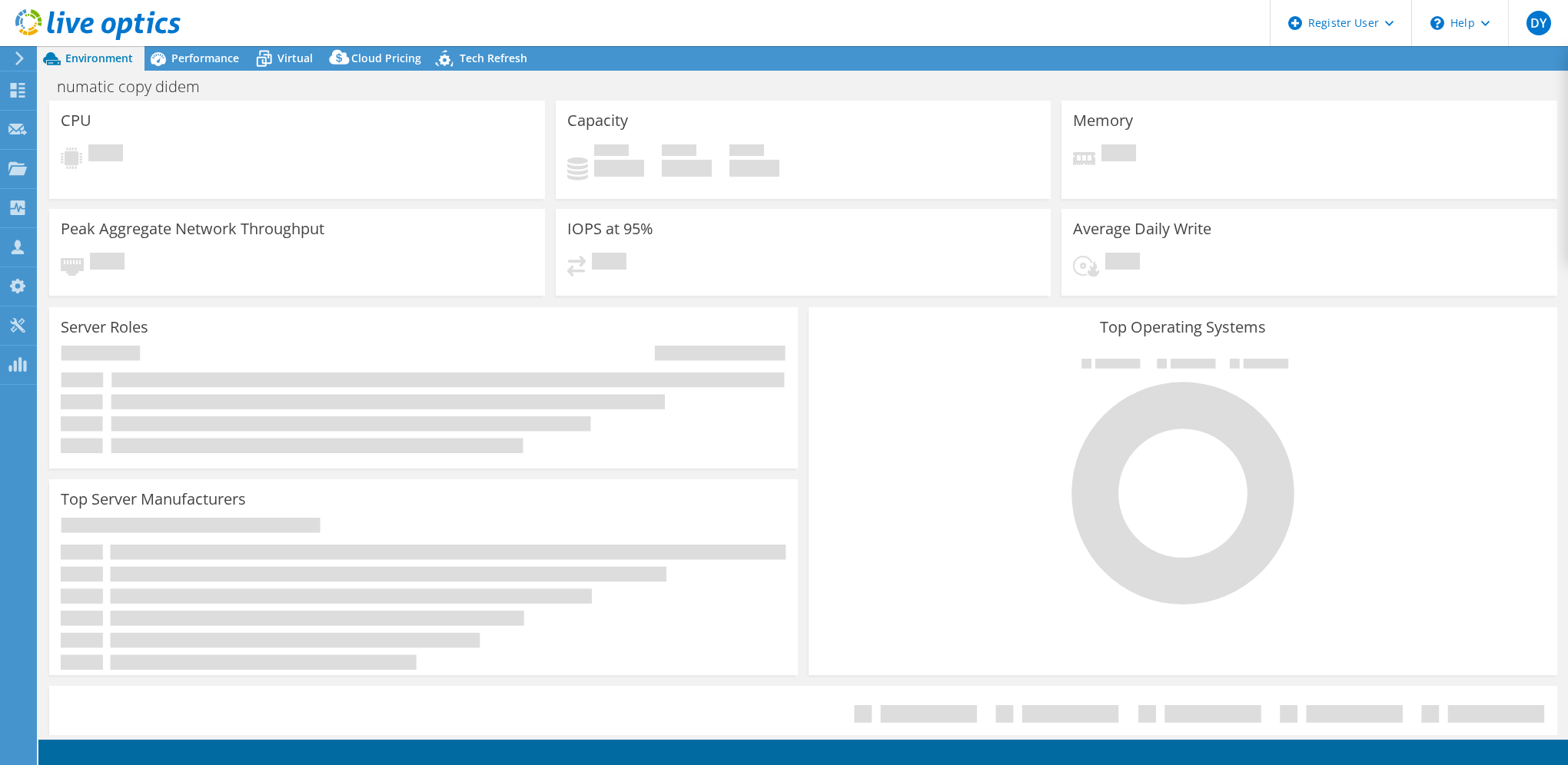
select select "USD"
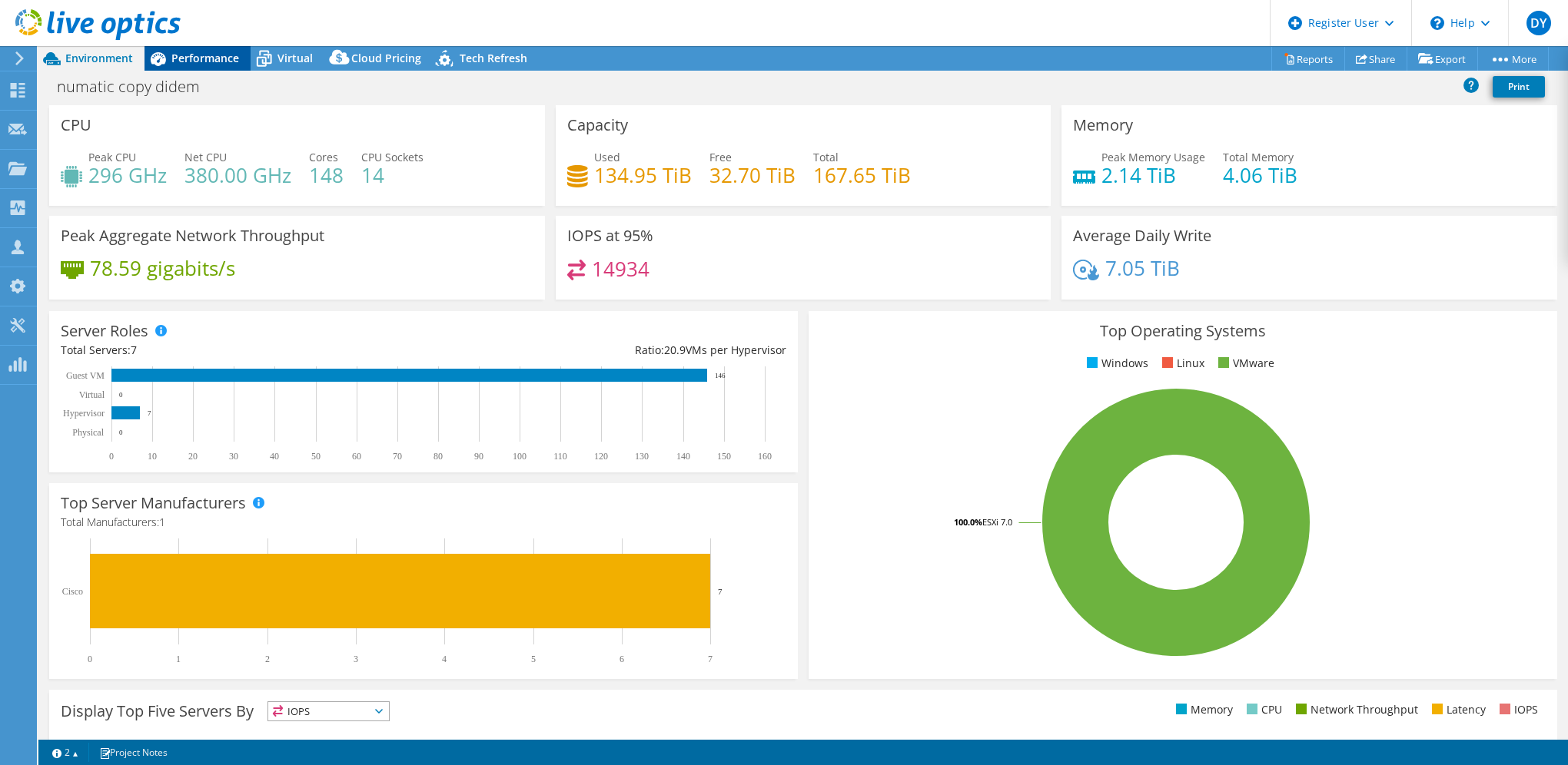
click at [205, 62] on span "Performance" at bounding box center [205, 57] width 68 height 14
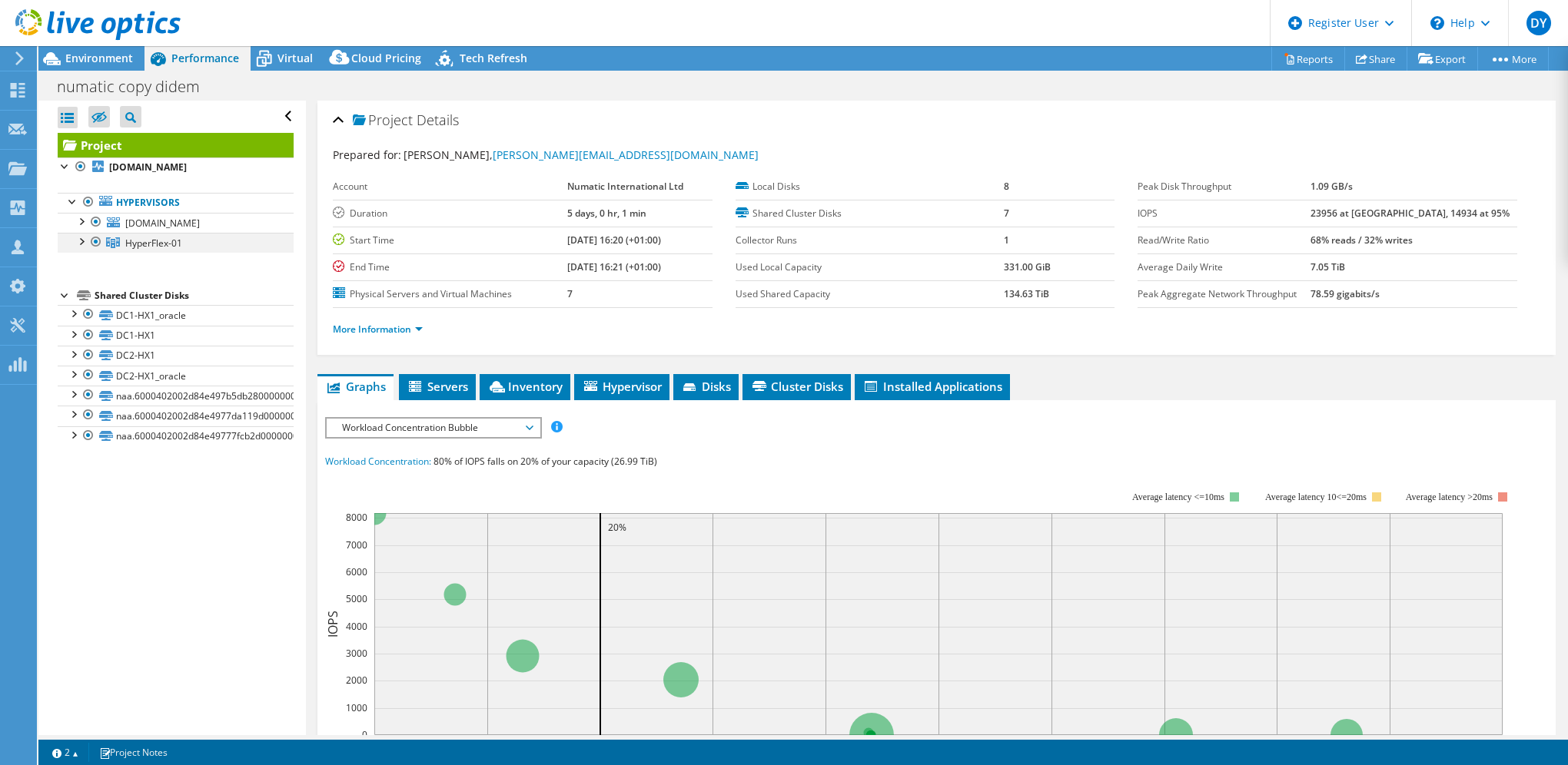
click at [80, 248] on div at bounding box center [81, 240] width 15 height 15
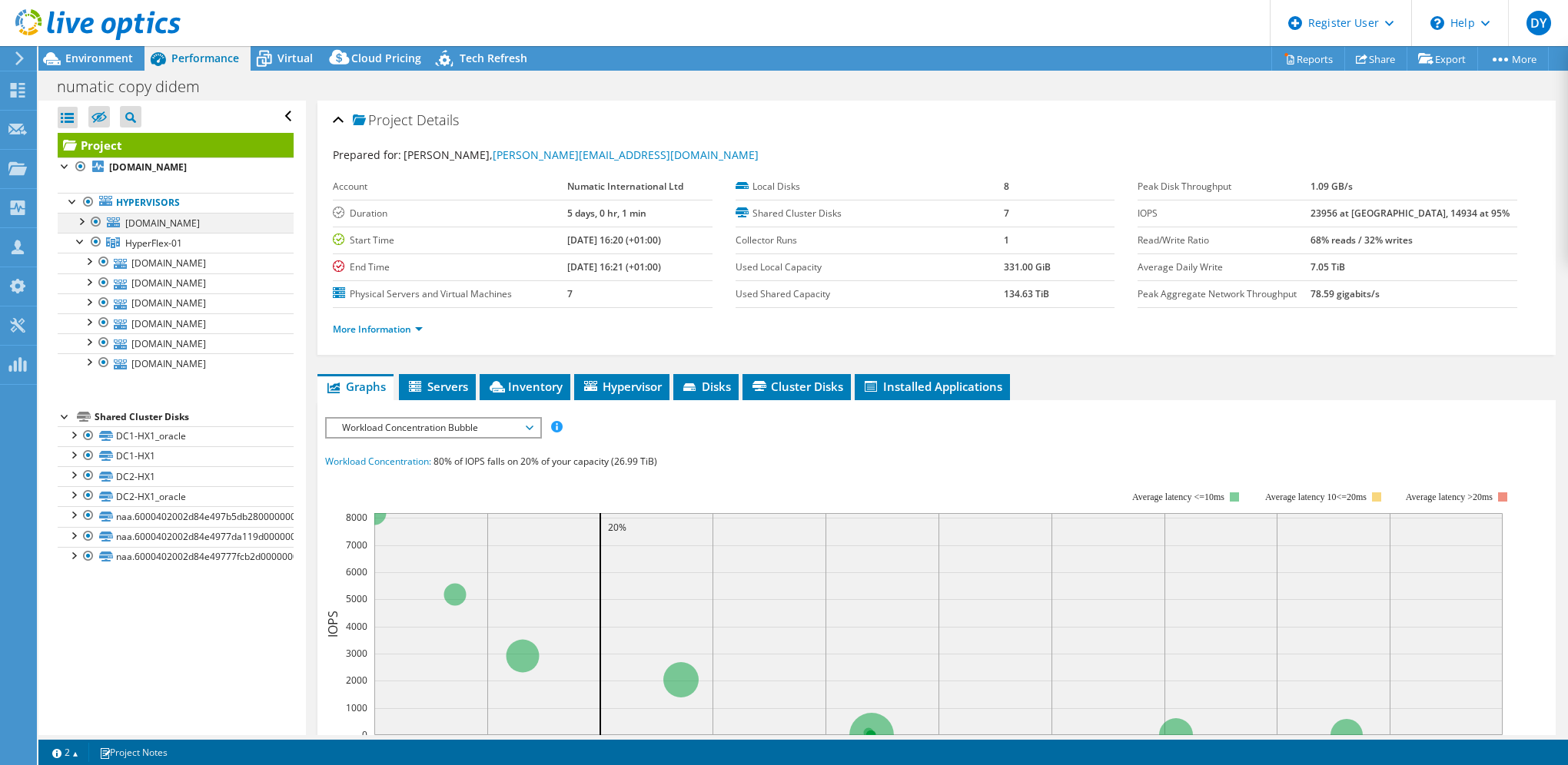
click at [85, 223] on div at bounding box center [81, 220] width 15 height 15
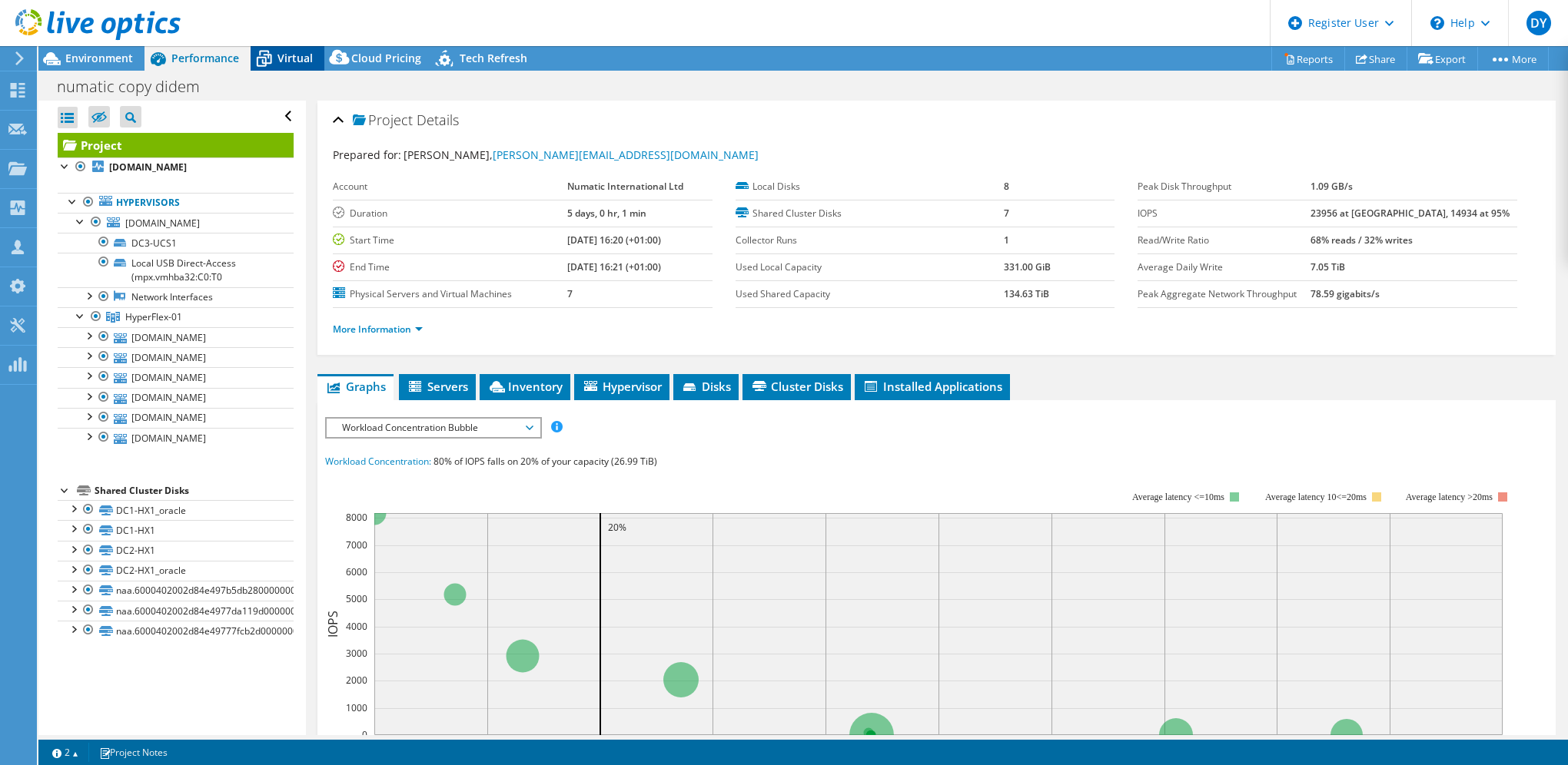
click at [287, 56] on span "Virtual" at bounding box center [295, 57] width 35 height 14
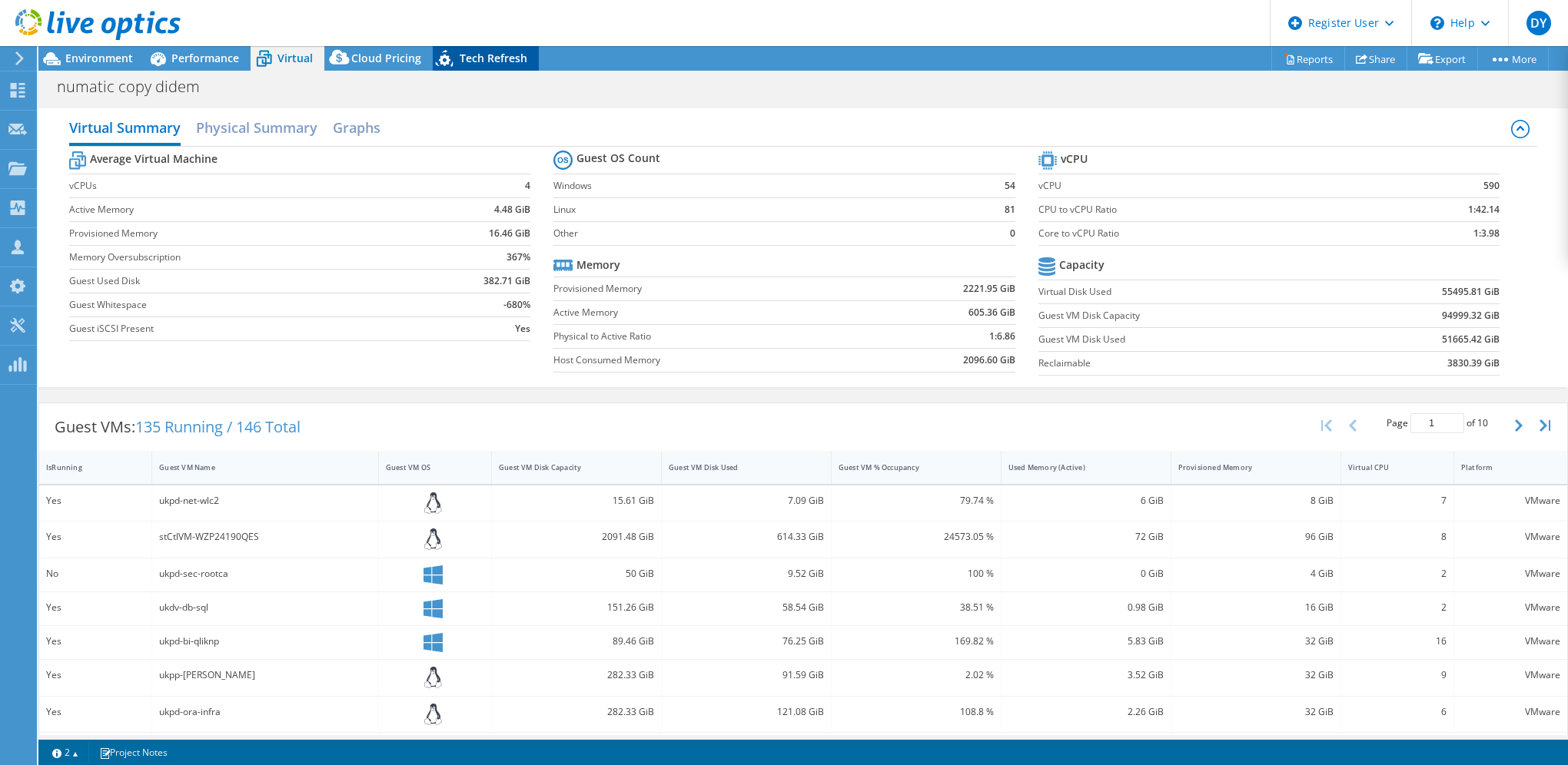
click at [490, 56] on span "Tech Refresh" at bounding box center [494, 57] width 68 height 14
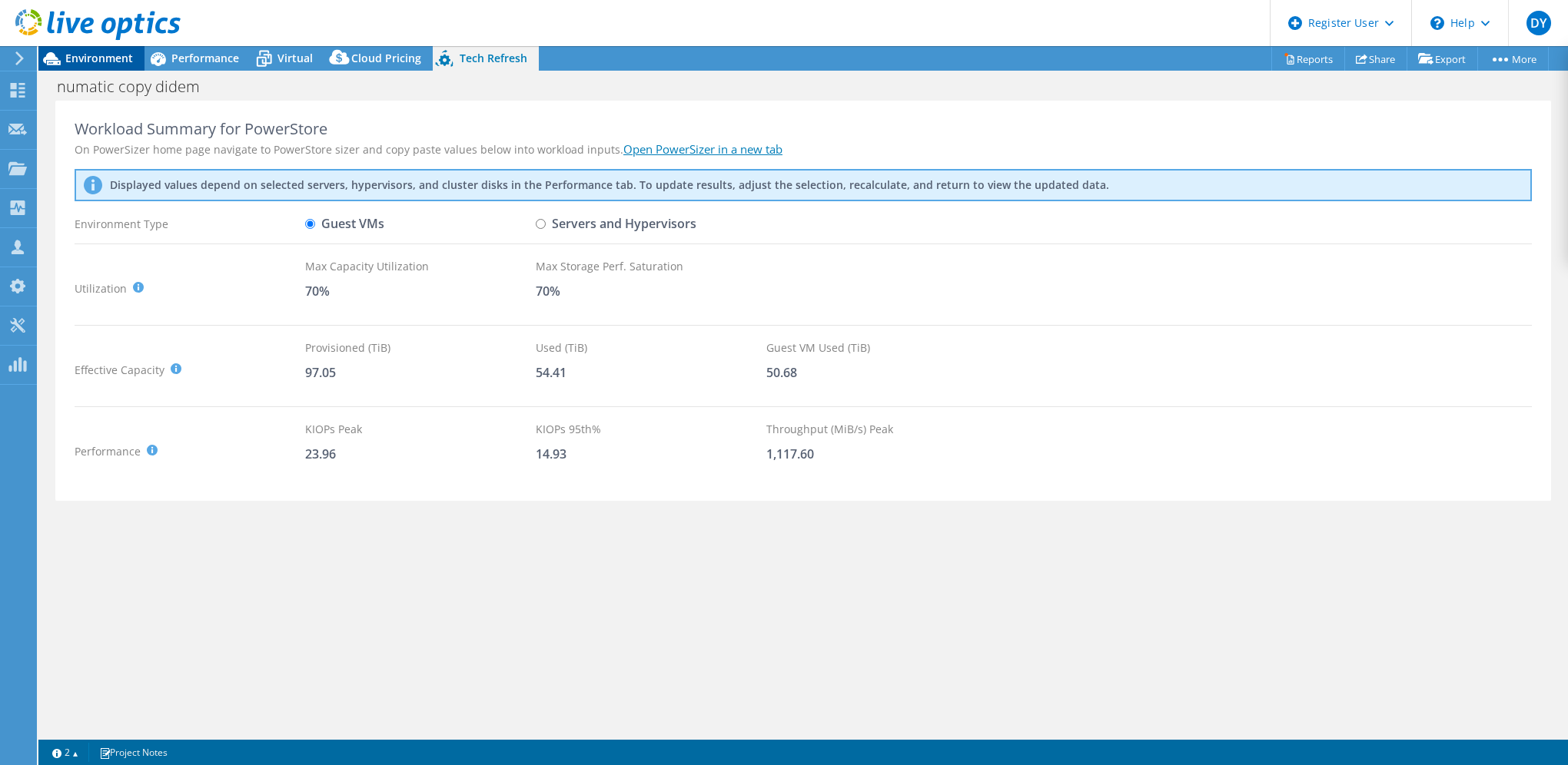
click at [90, 53] on span "Environment" at bounding box center [99, 57] width 68 height 14
